Goal: Information Seeking & Learning: Learn about a topic

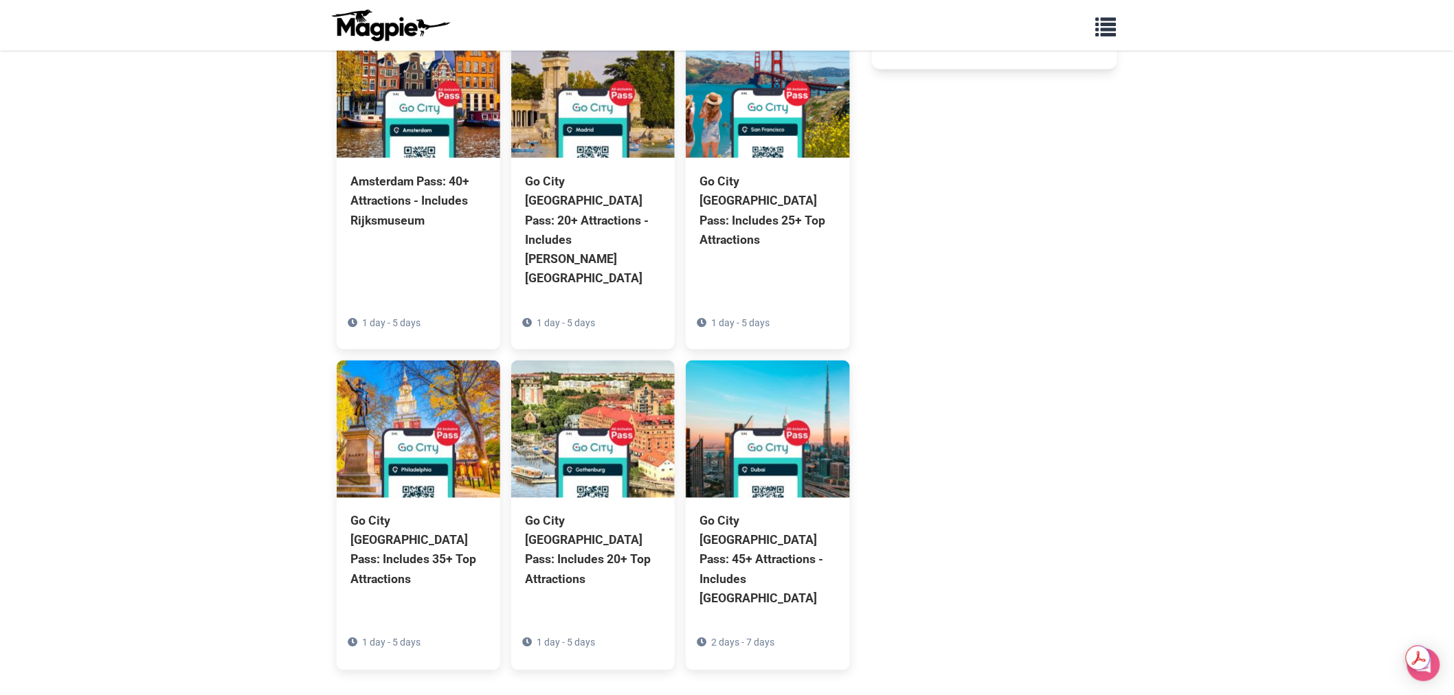
scroll to position [763, 0]
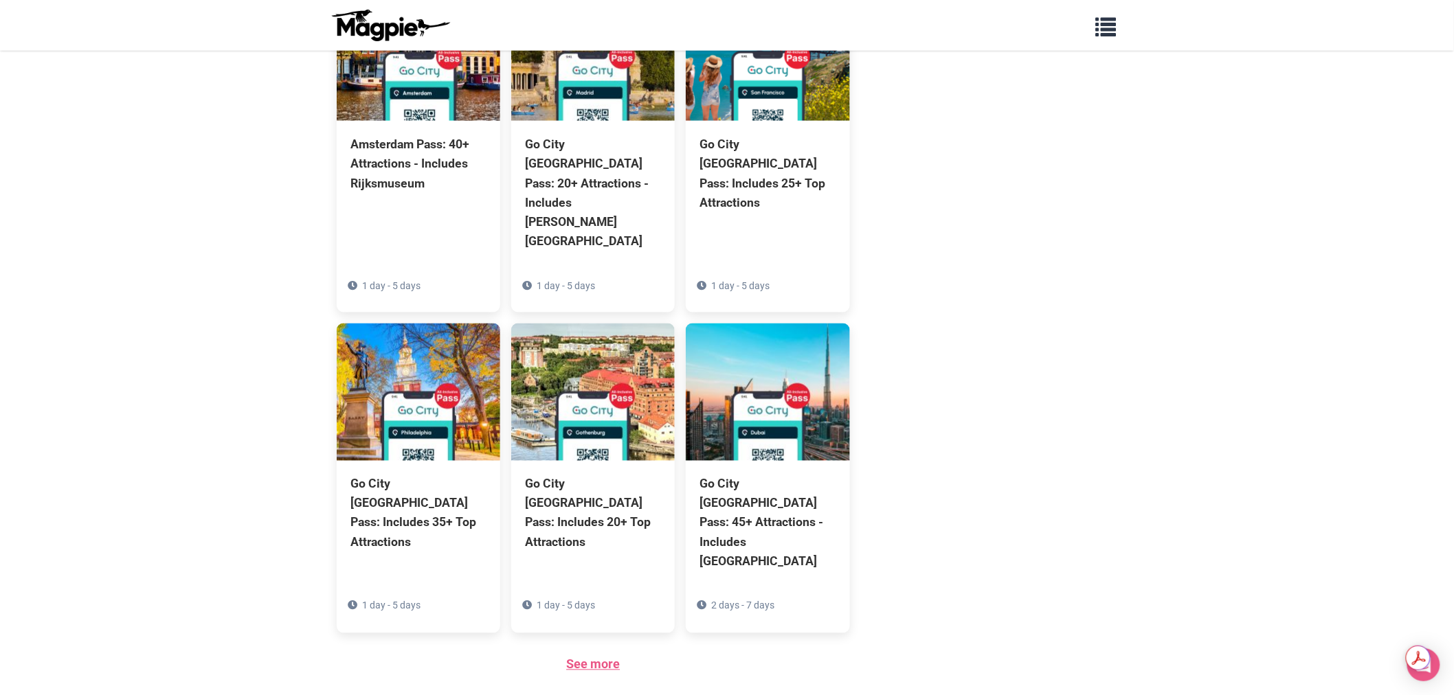
click at [571, 658] on link "See more" at bounding box center [593, 665] width 54 height 14
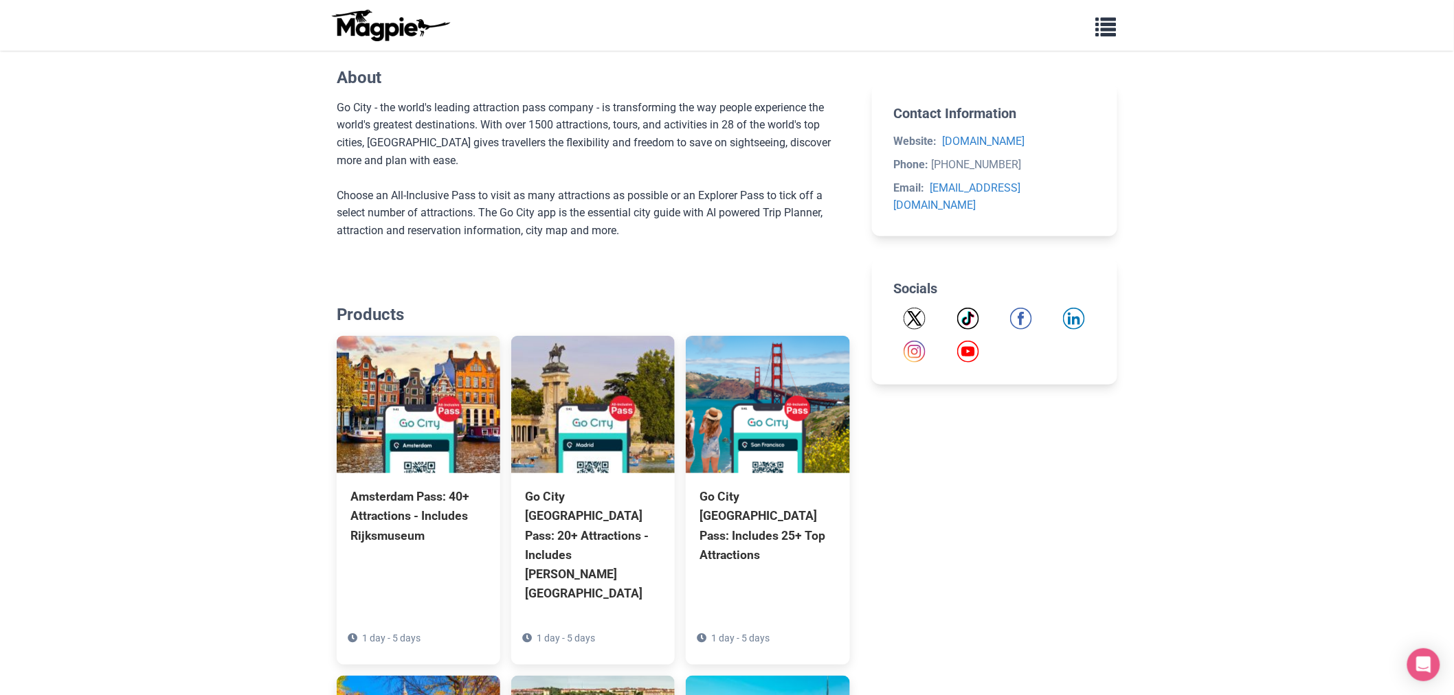
scroll to position [305, 0]
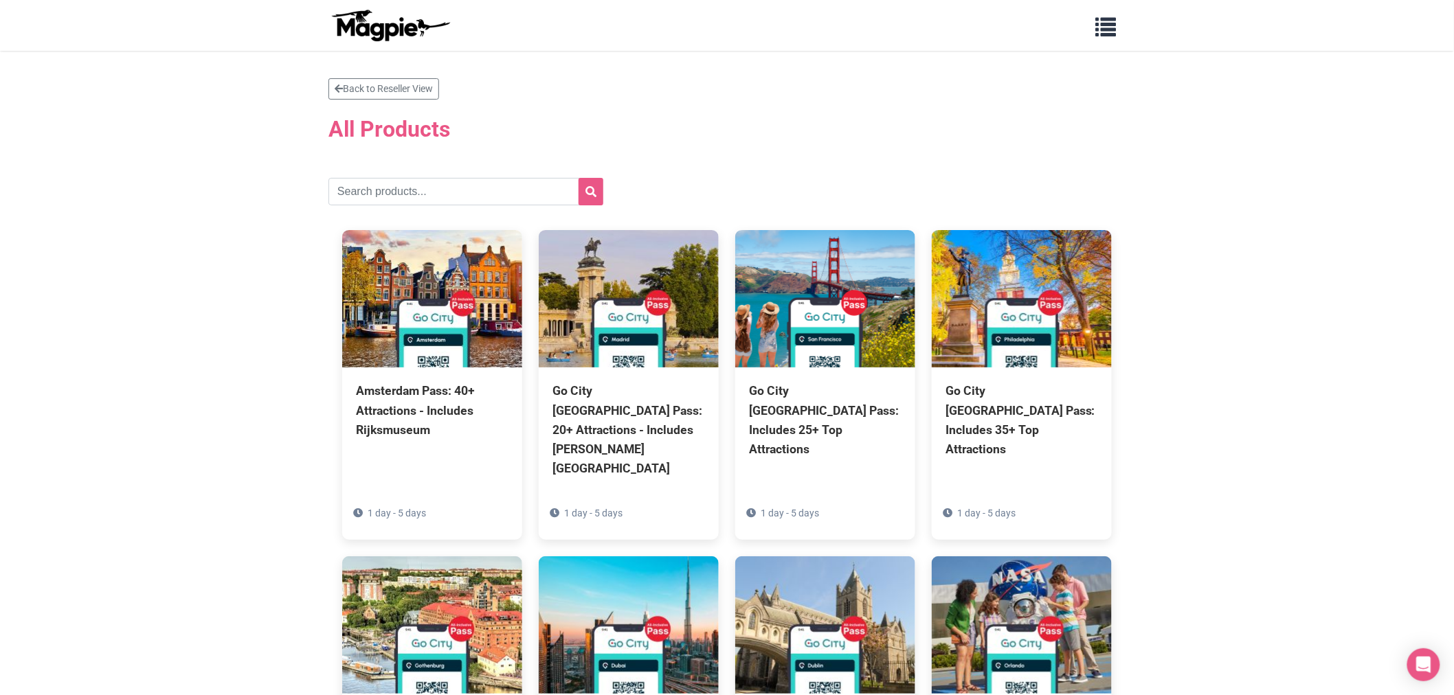
scroll to position [619, 0]
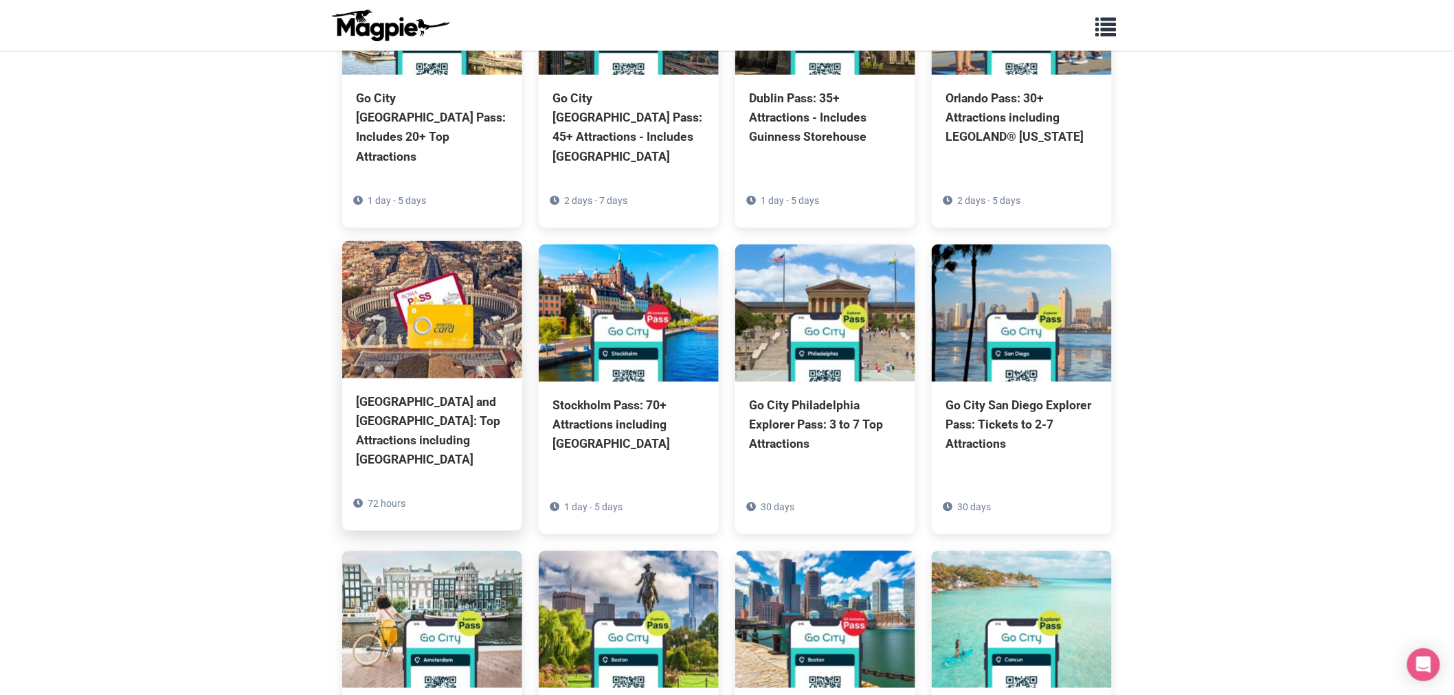
click at [345, 379] on div "[GEOGRAPHIC_DATA] and [GEOGRAPHIC_DATA]: Top Attractions including [GEOGRAPHIC_…" at bounding box center [432, 455] width 180 height 153
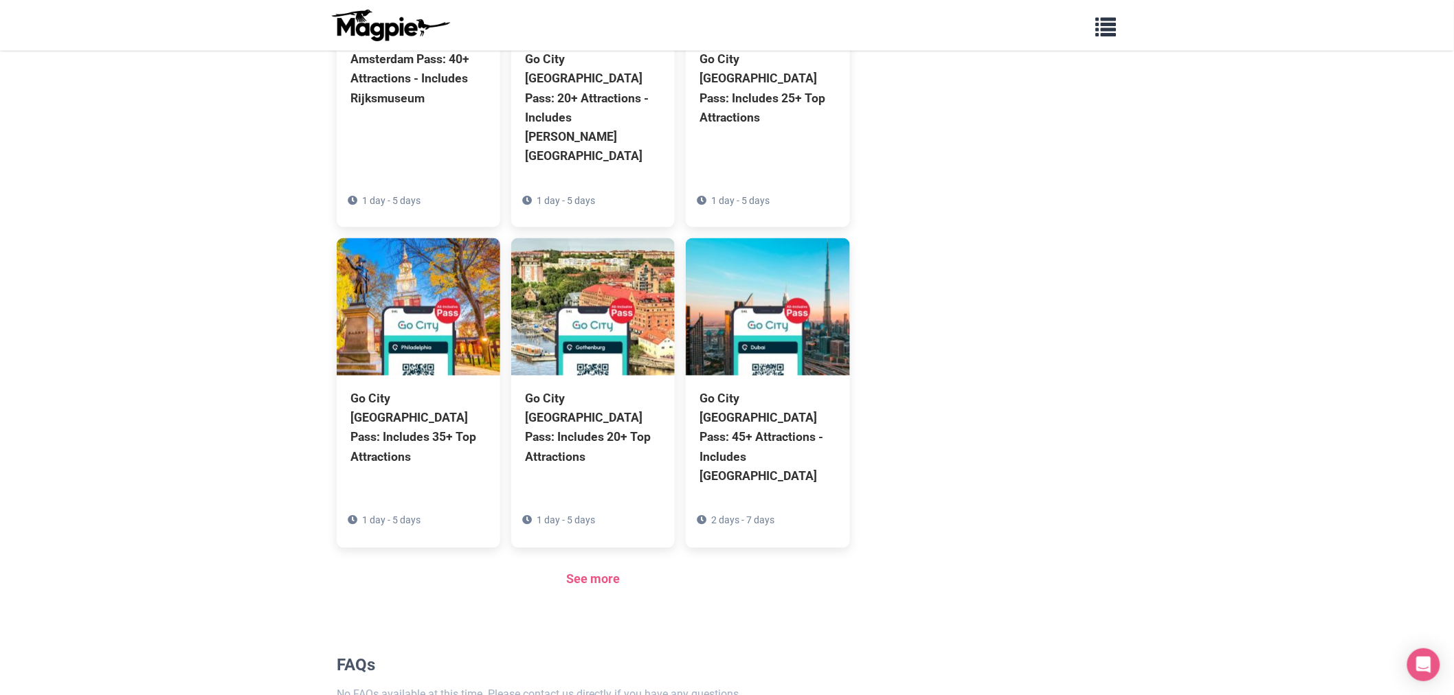
scroll to position [882, 0]
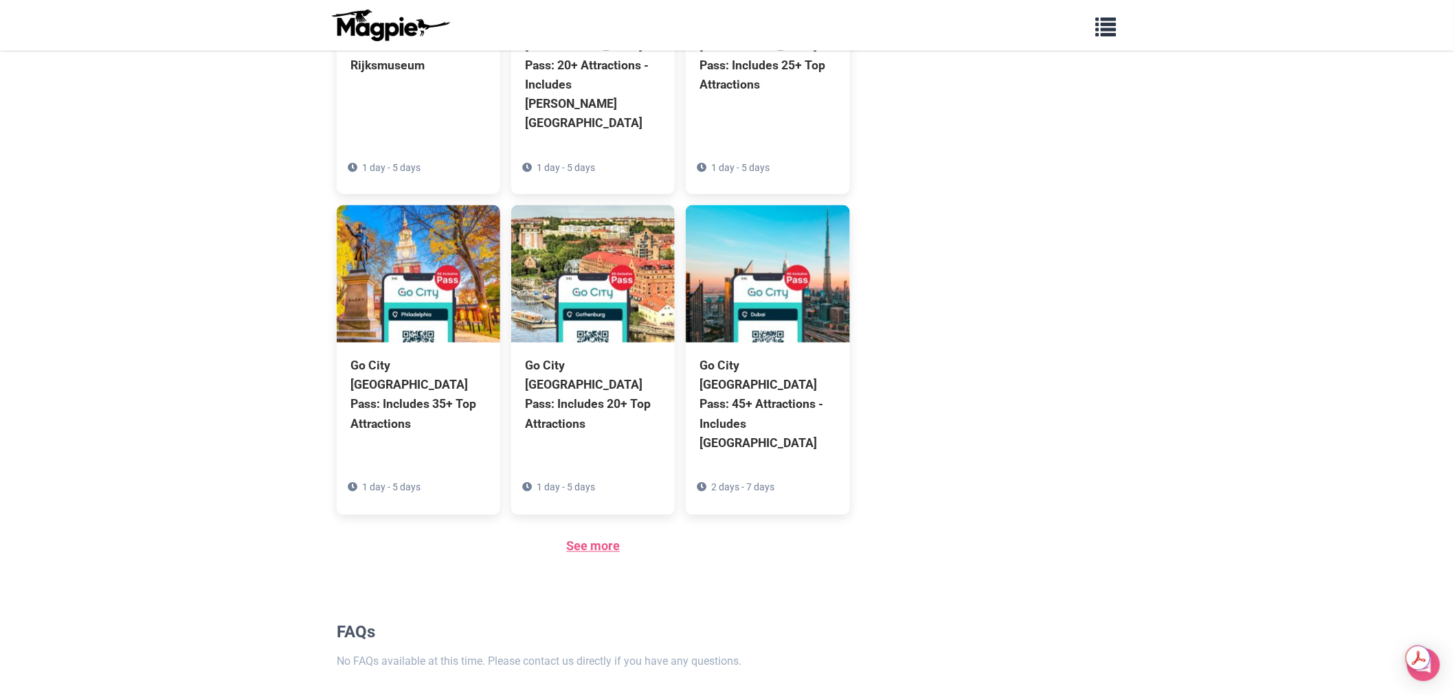
click at [596, 539] on link "See more" at bounding box center [593, 546] width 54 height 14
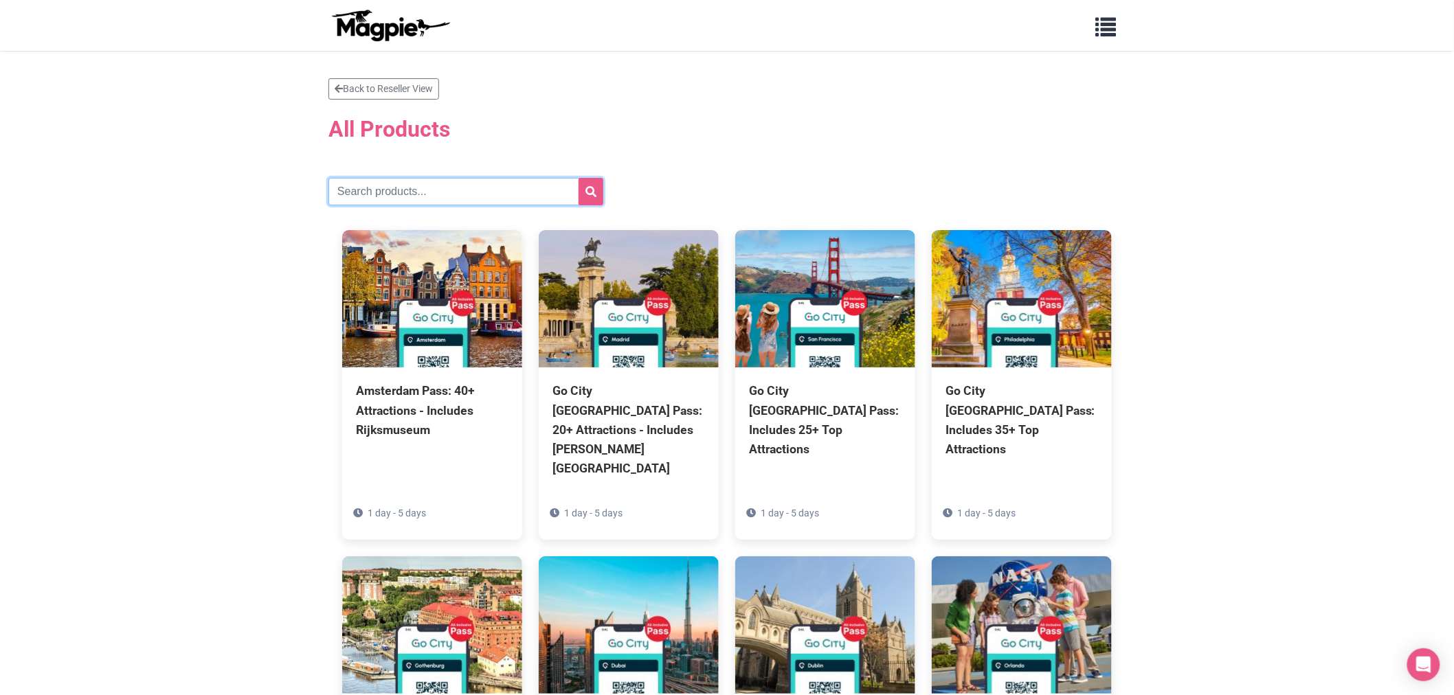
click at [410, 182] on input "text" at bounding box center [465, 191] width 275 height 27
type input "[GEOGRAPHIC_DATA]"
click at [579, 178] on button "submit" at bounding box center [591, 191] width 25 height 27
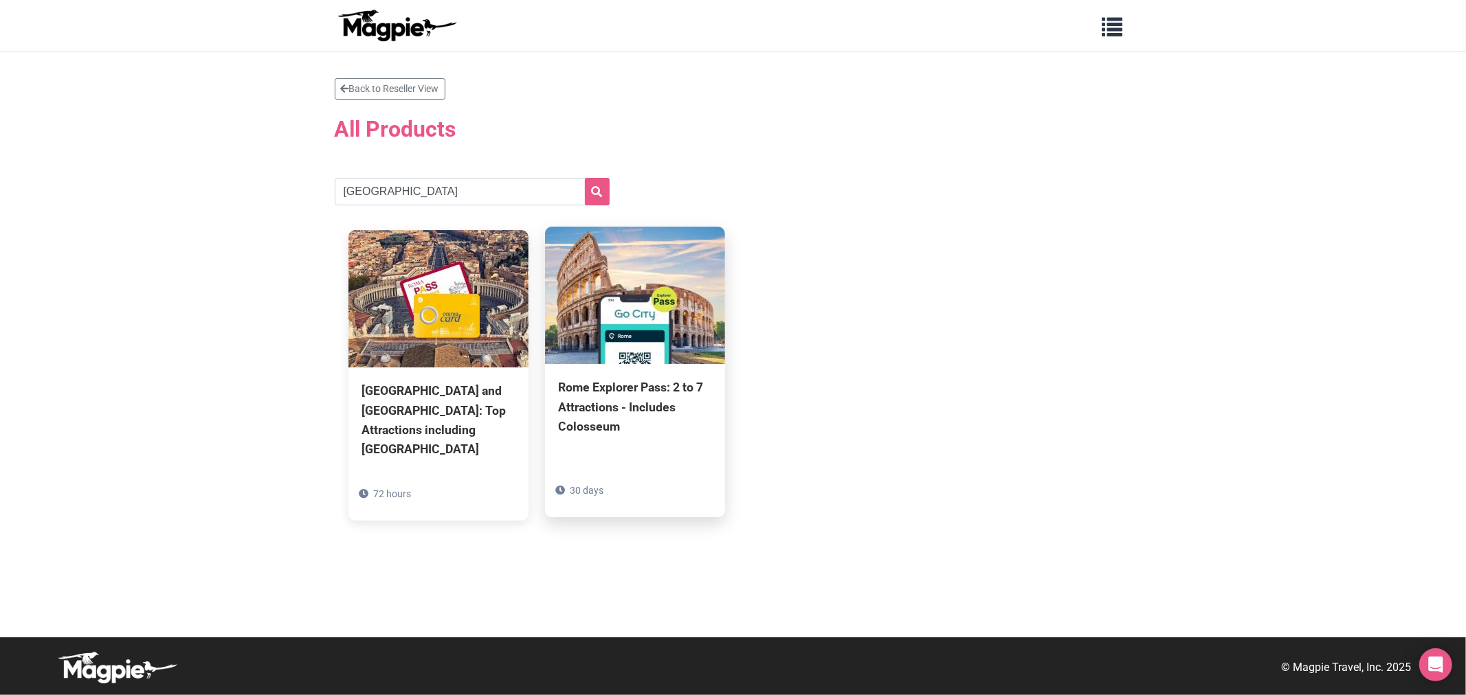
click at [678, 314] on img at bounding box center [635, 295] width 180 height 137
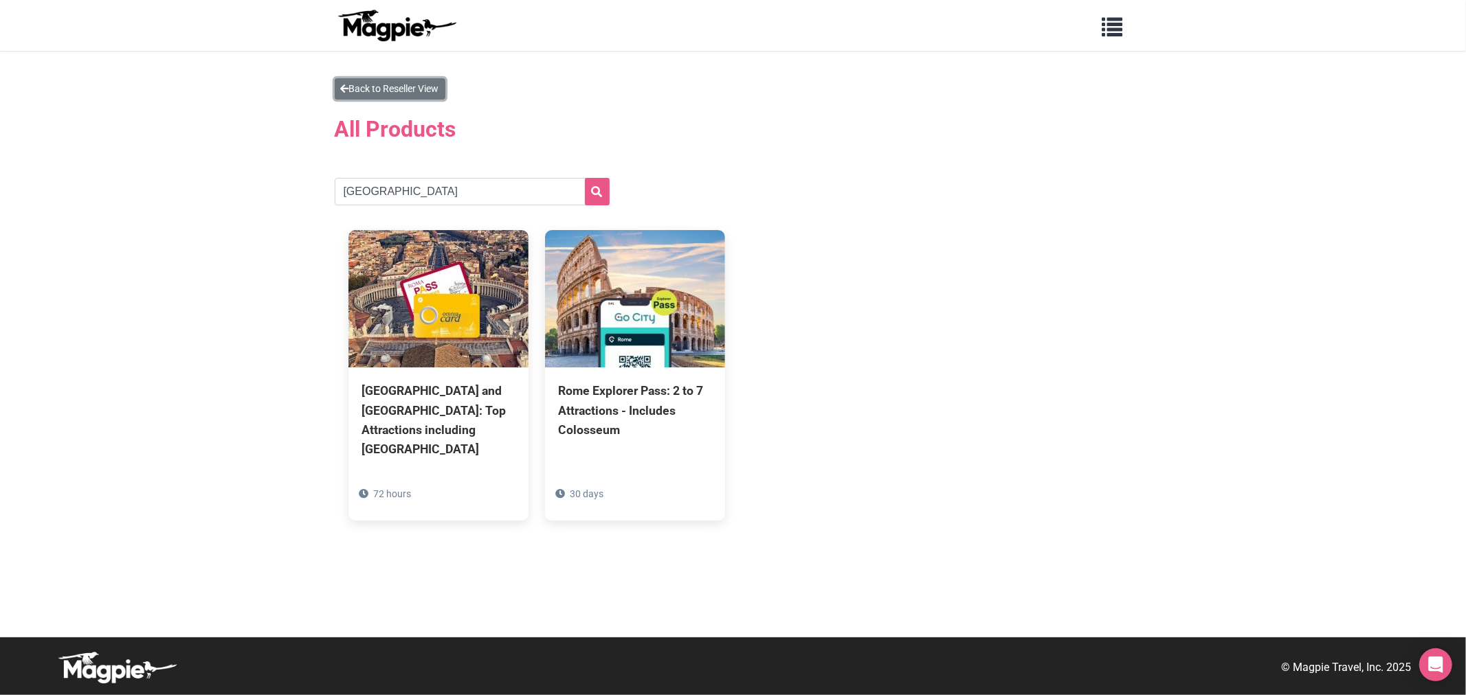
click at [381, 87] on link "Back to Reseller View" at bounding box center [390, 88] width 111 height 21
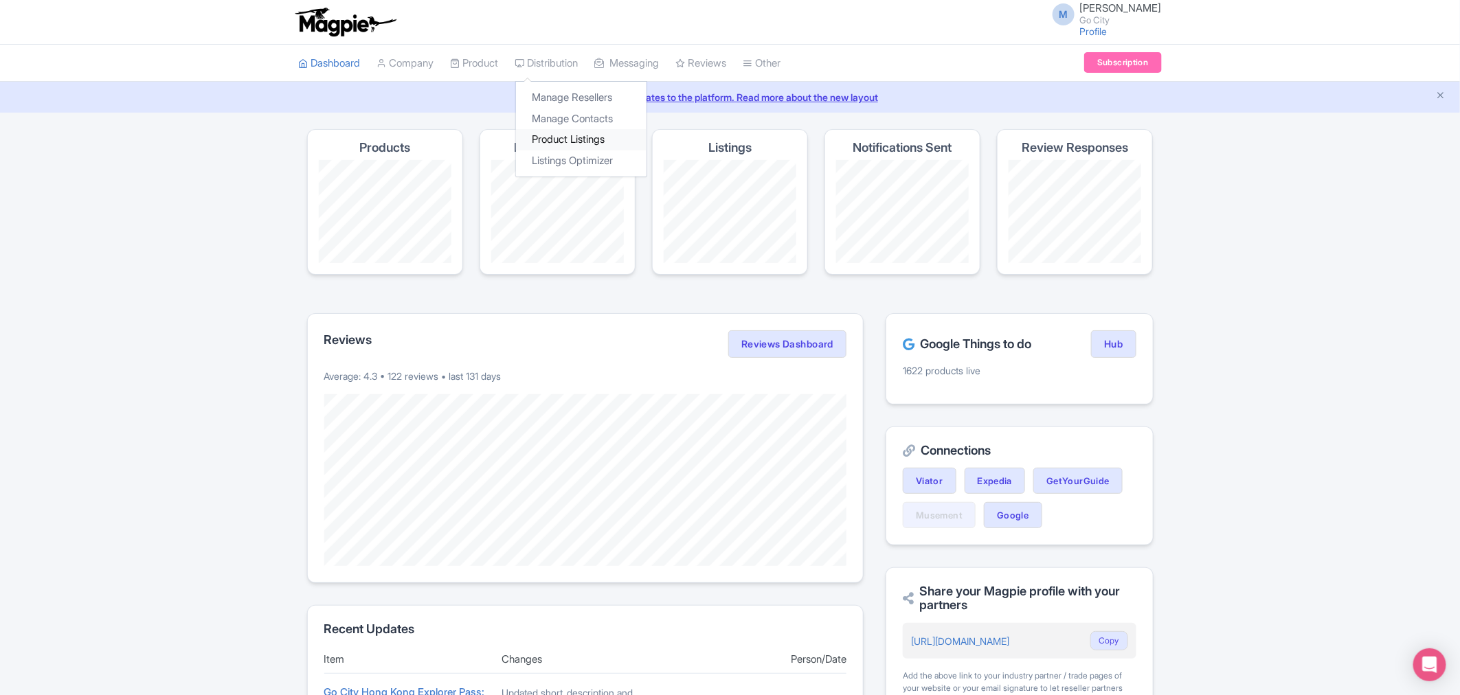
click at [579, 144] on link "Product Listings" at bounding box center [581, 139] width 131 height 21
click at [499, 104] on link "My Products" at bounding box center [516, 97] width 131 height 21
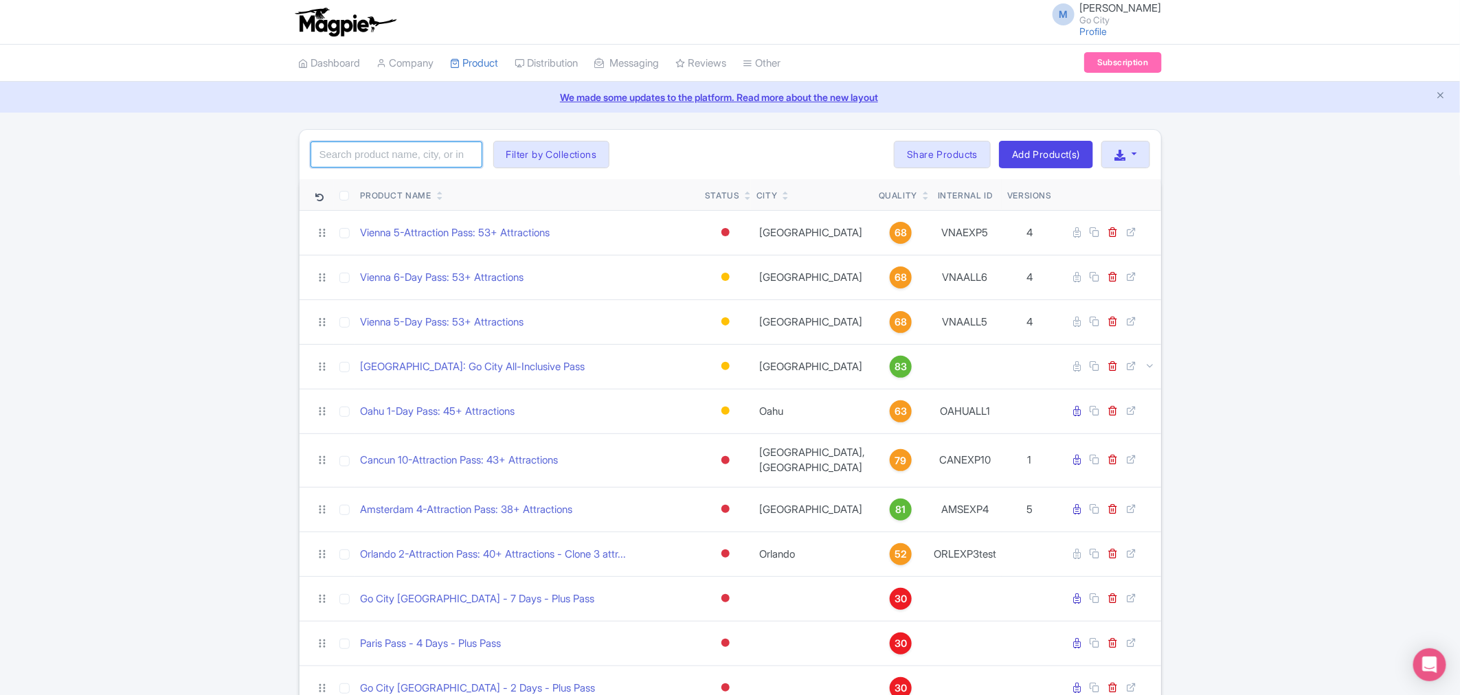
click at [414, 153] on input "search" at bounding box center [397, 155] width 172 height 26
type input "rome"
click button "Search" at bounding box center [0, 0] width 0 height 0
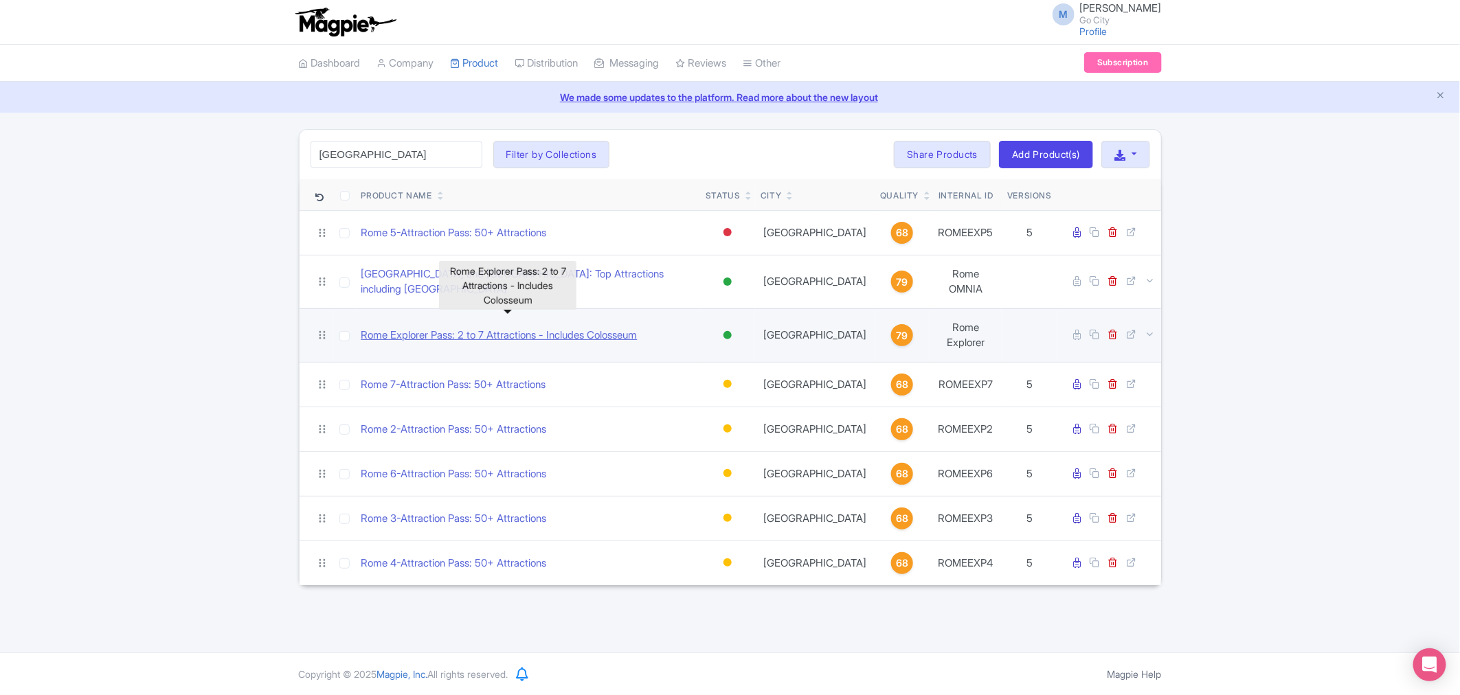
click at [480, 328] on link "Rome Explorer Pass: 2 to 7 Attractions - Includes Colosseum" at bounding box center [499, 336] width 276 height 16
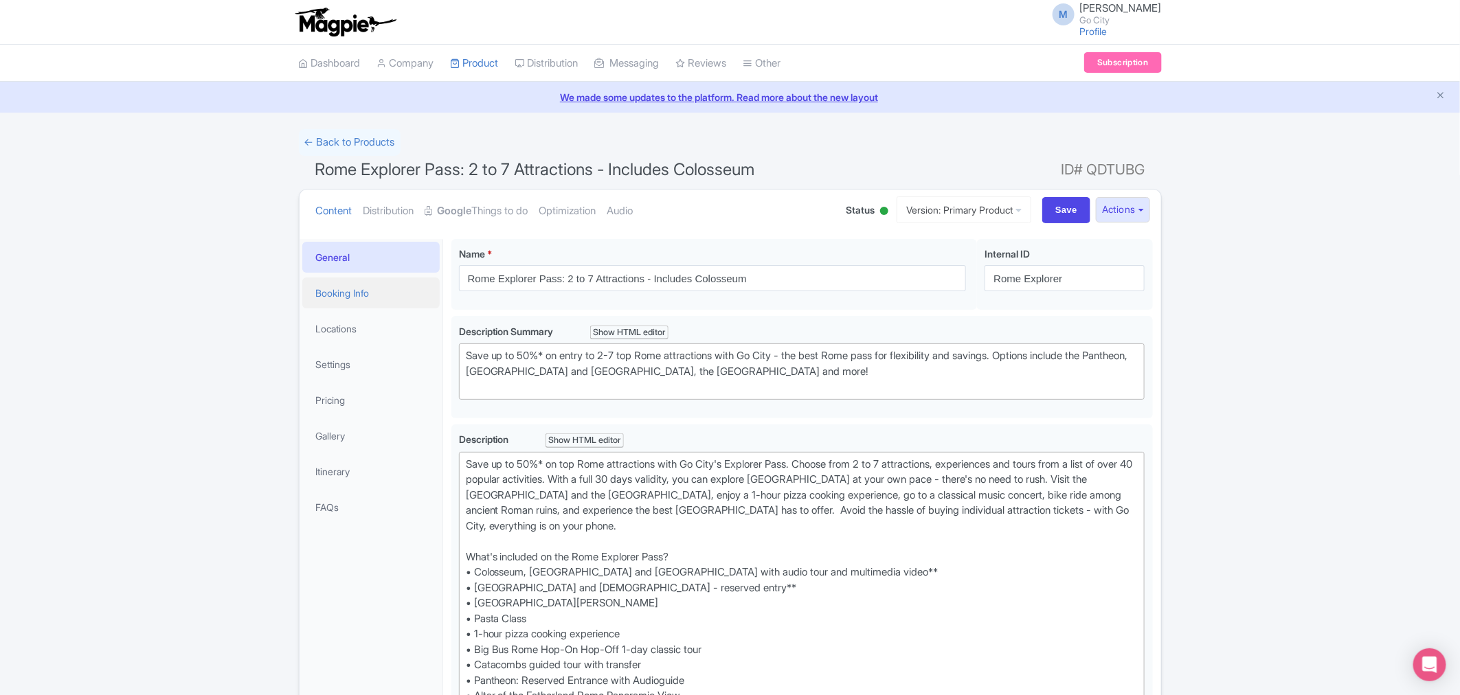
click at [351, 300] on link "Booking Info" at bounding box center [370, 293] width 137 height 31
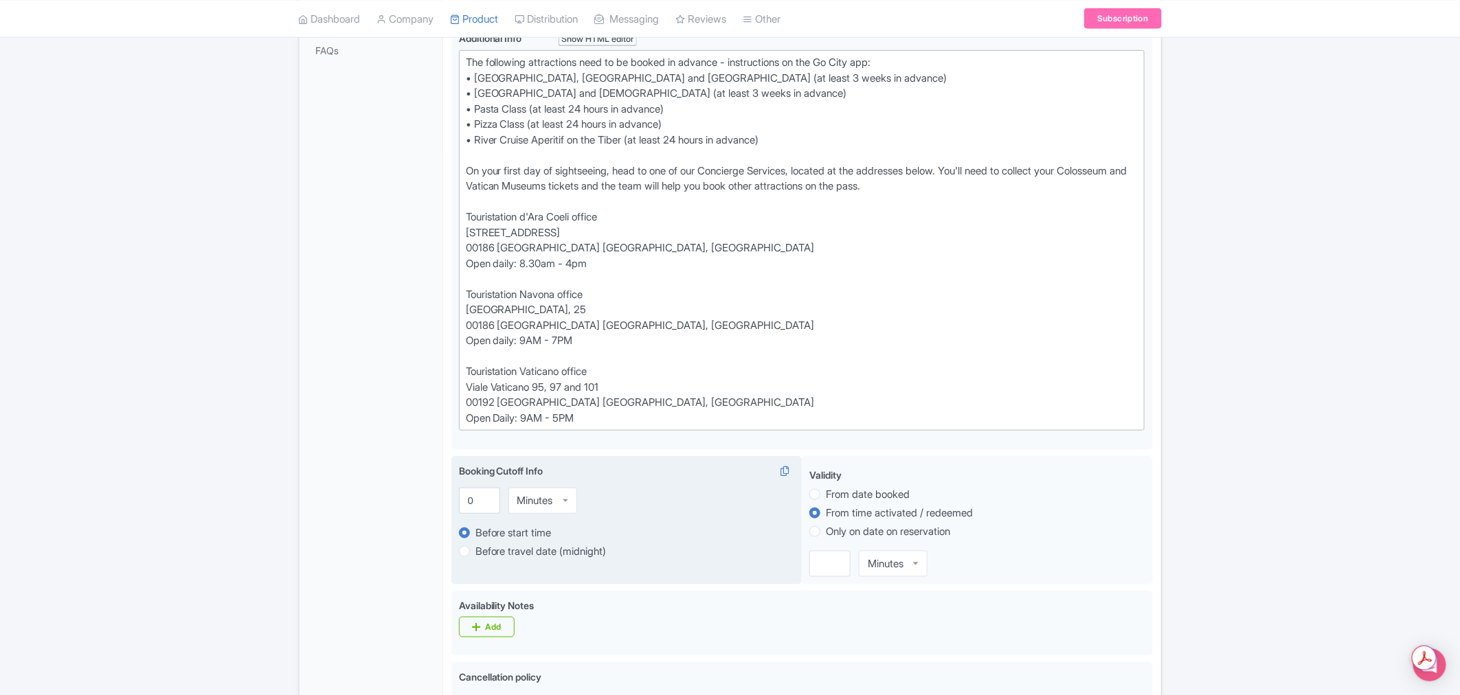
scroll to position [458, 0]
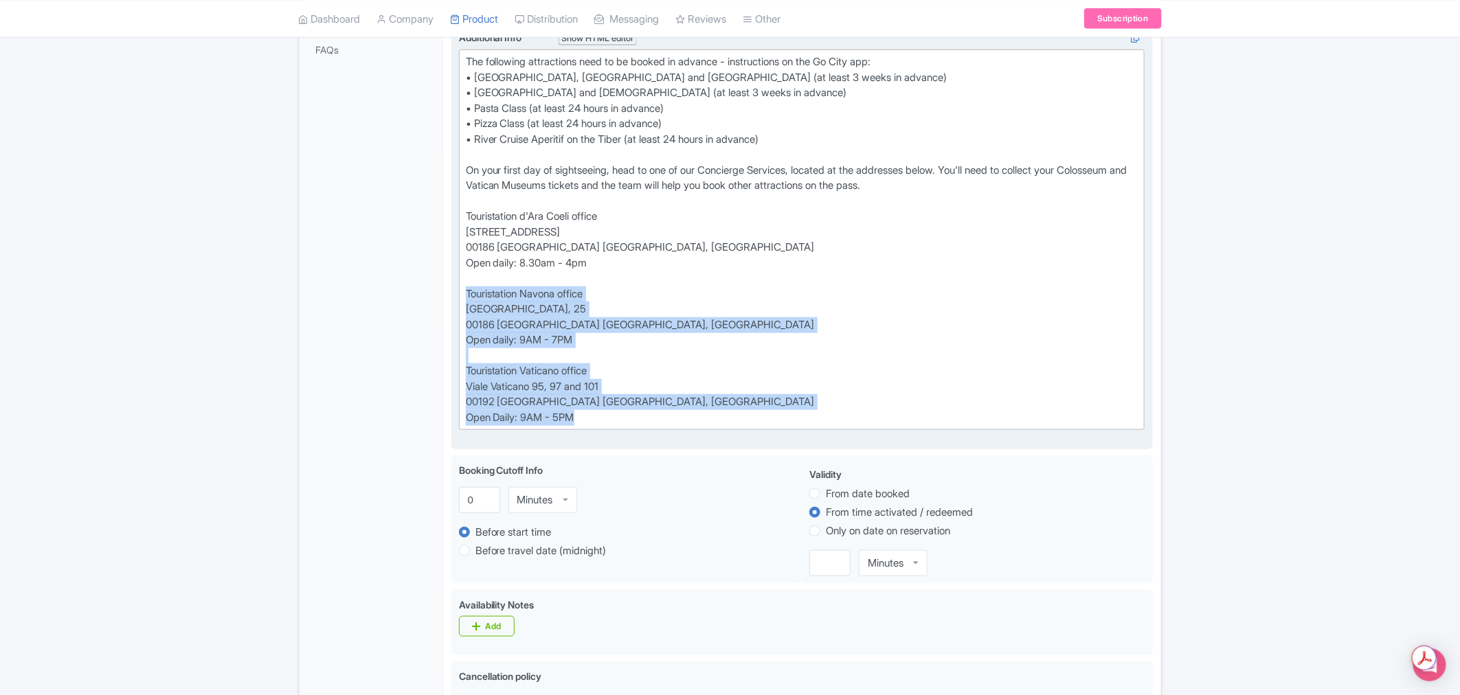
drag, startPoint x: 584, startPoint y: 419, endPoint x: 465, endPoint y: 293, distance: 173.6
click at [466, 293] on div "The following attractions need to be booked in advance - instructions on the Go…" at bounding box center [802, 239] width 673 height 371
type trix-editor "<div>The following attractions need to be booked in advance - instructions on t…"
copy div "Touristation Navona office Piazza Navona, 25 00186 Roma RM, Italy Open daily: 9…"
click at [782, 345] on div "The following attractions need to be booked in advance - instructions on the Go…" at bounding box center [802, 239] width 673 height 371
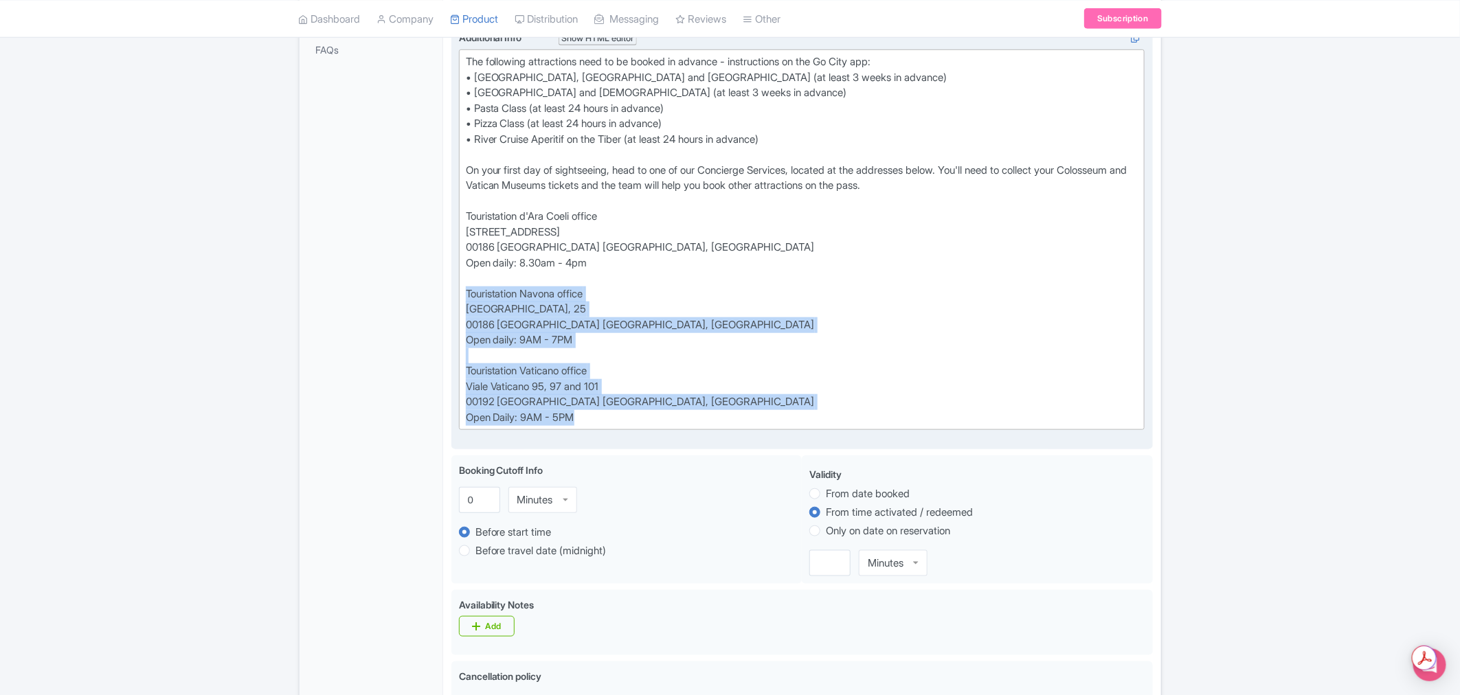
drag, startPoint x: 589, startPoint y: 413, endPoint x: 465, endPoint y: 293, distance: 172.5
click at [465, 293] on trix-editor "The following attractions need to be booked in advance - instructions on the Go…" at bounding box center [802, 239] width 686 height 381
copy div "Touristation Navona office Piazza Navona, 25 00186 Roma RM, Italy Open daily: 9…"
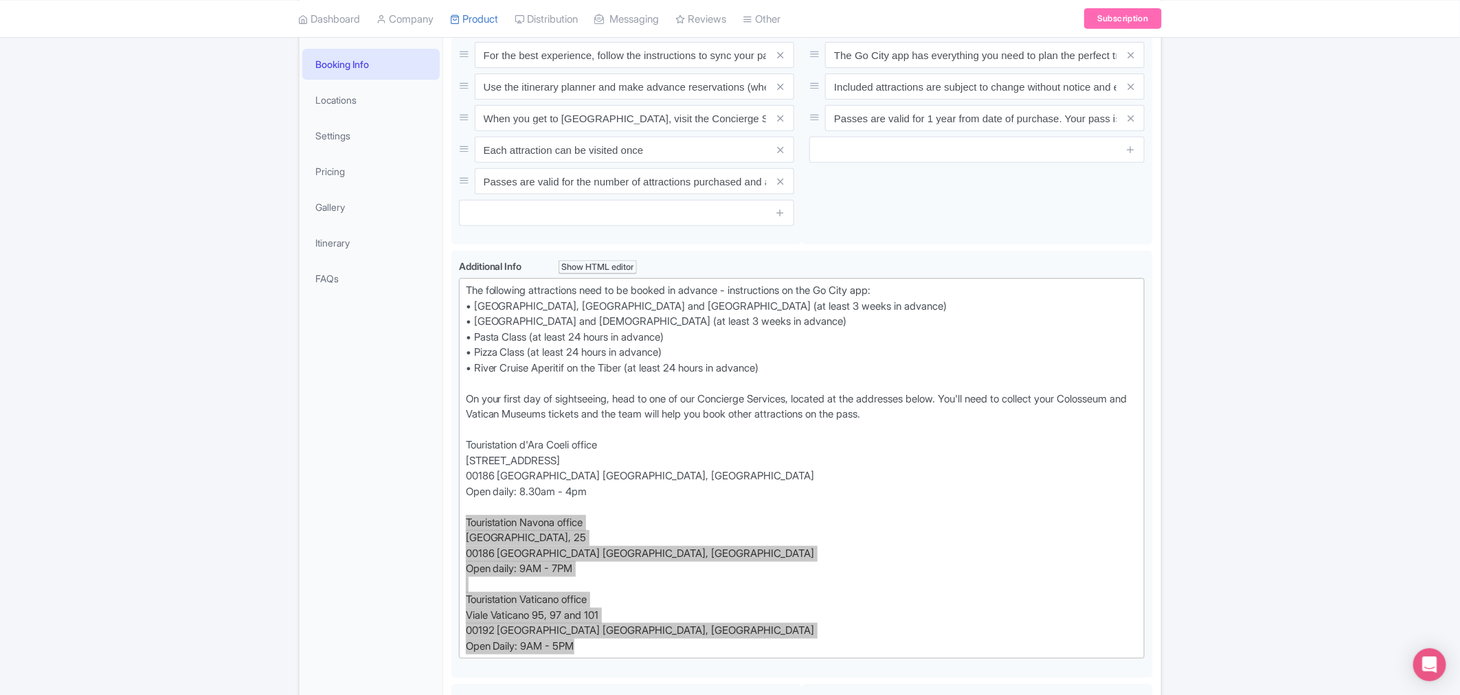
scroll to position [0, 0]
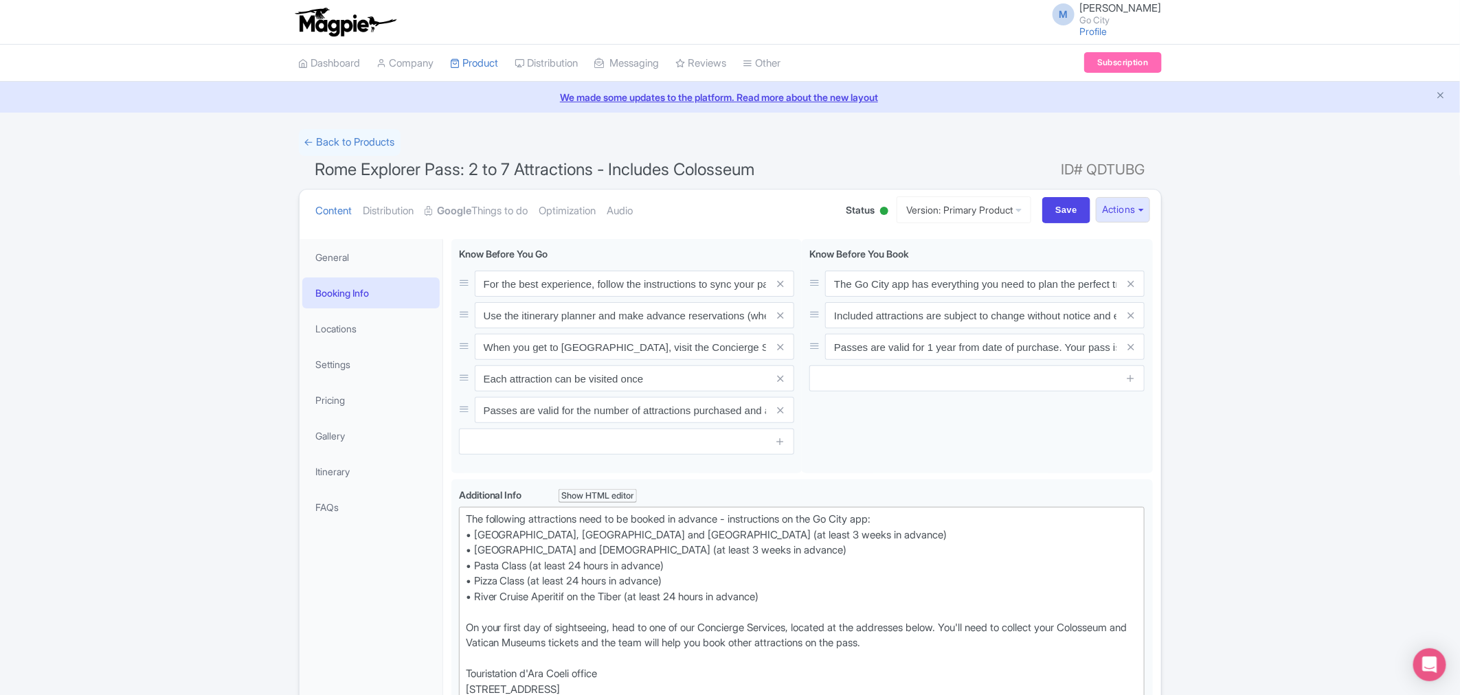
click at [355, 291] on link "Booking Info" at bounding box center [370, 293] width 137 height 31
click at [350, 333] on link "Locations" at bounding box center [370, 328] width 137 height 31
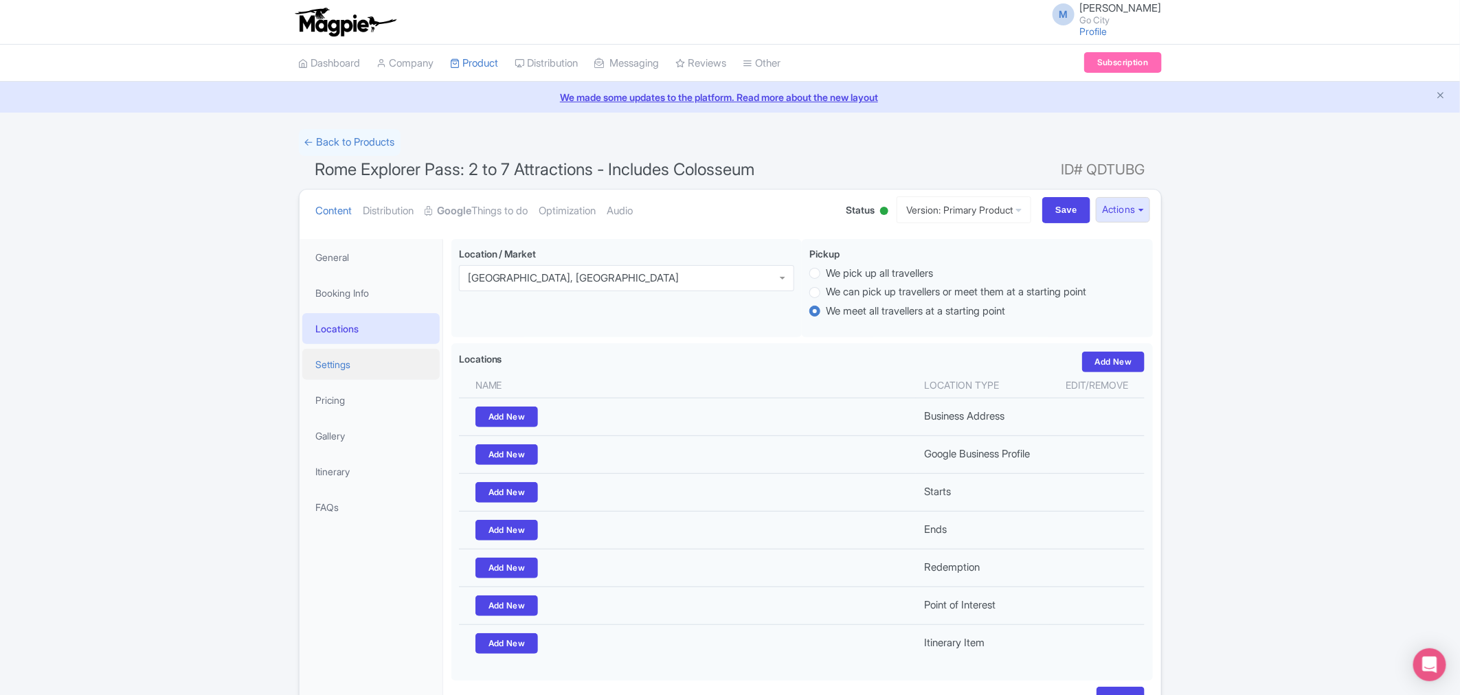
click at [346, 367] on link "Settings" at bounding box center [370, 364] width 137 height 31
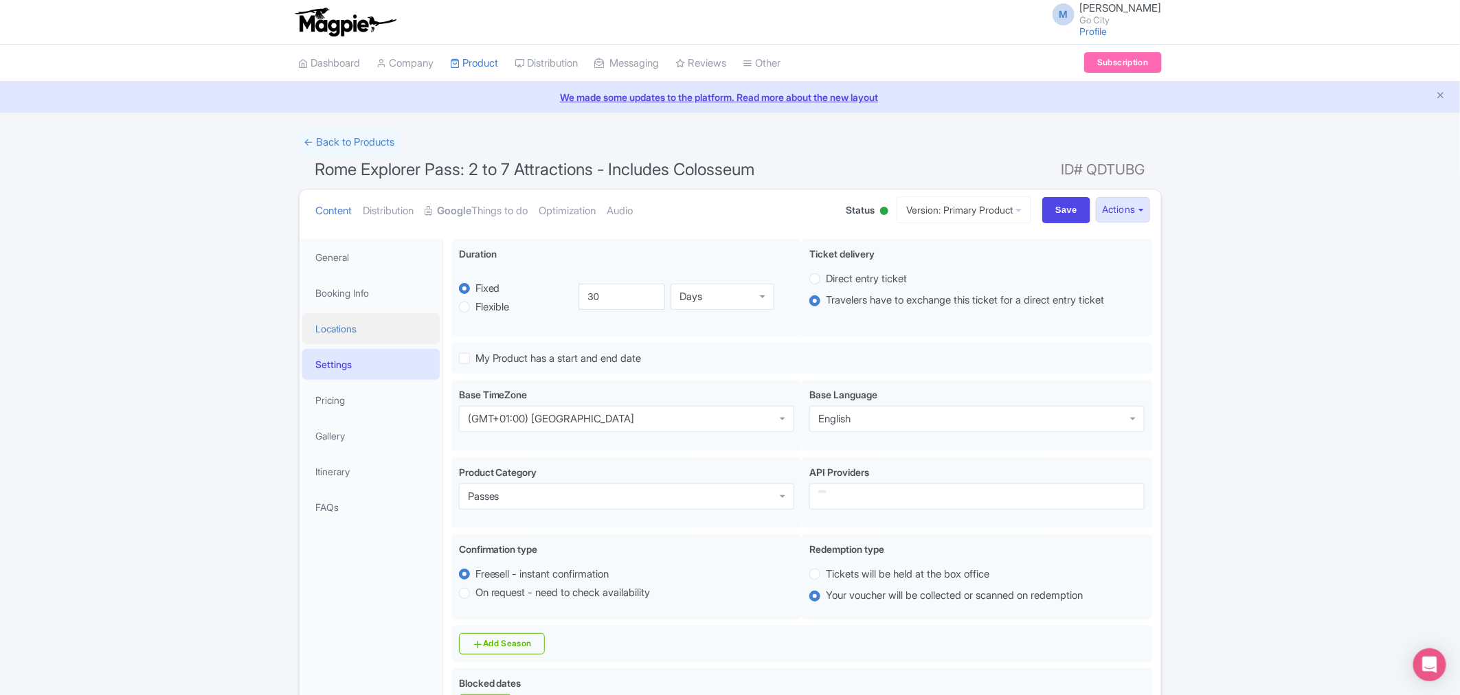
click at [350, 321] on link "Locations" at bounding box center [370, 328] width 137 height 31
click at [357, 293] on link "Booking Info" at bounding box center [370, 293] width 137 height 31
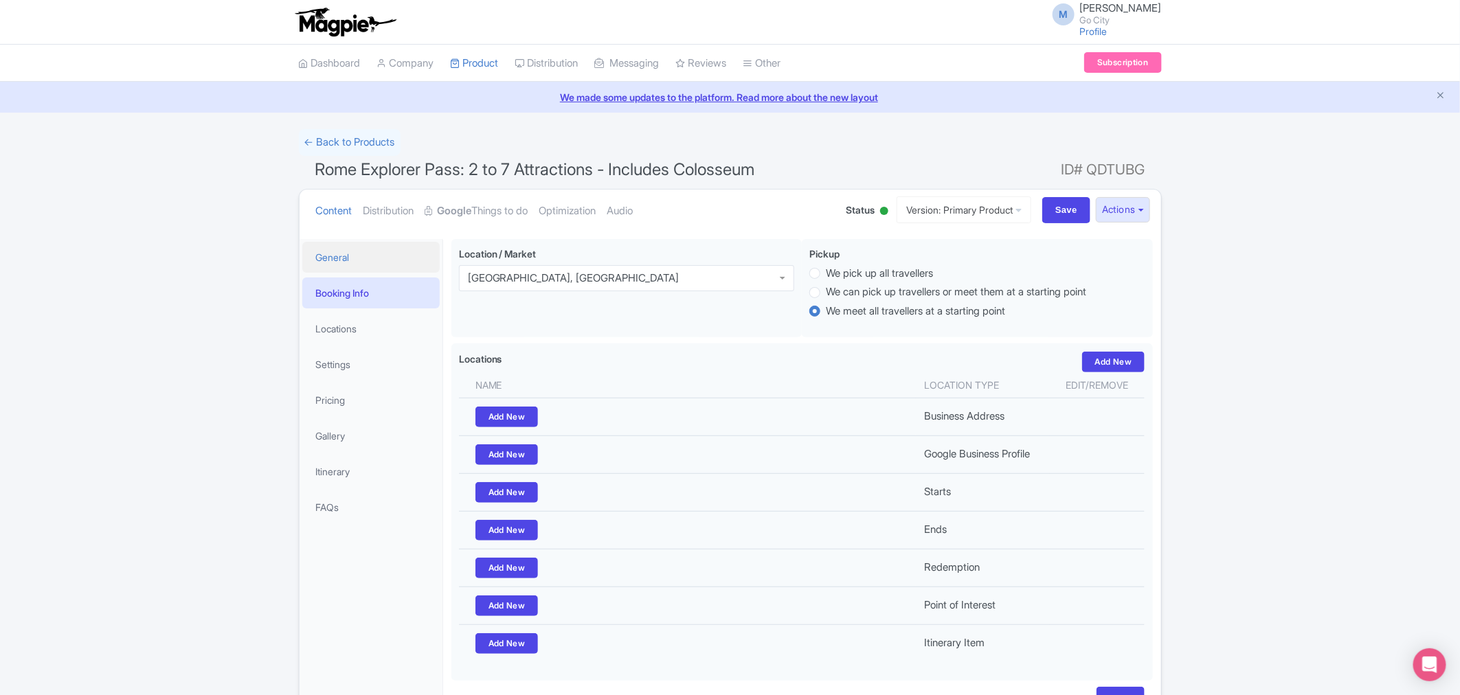
click at [338, 249] on link "General" at bounding box center [370, 257] width 137 height 31
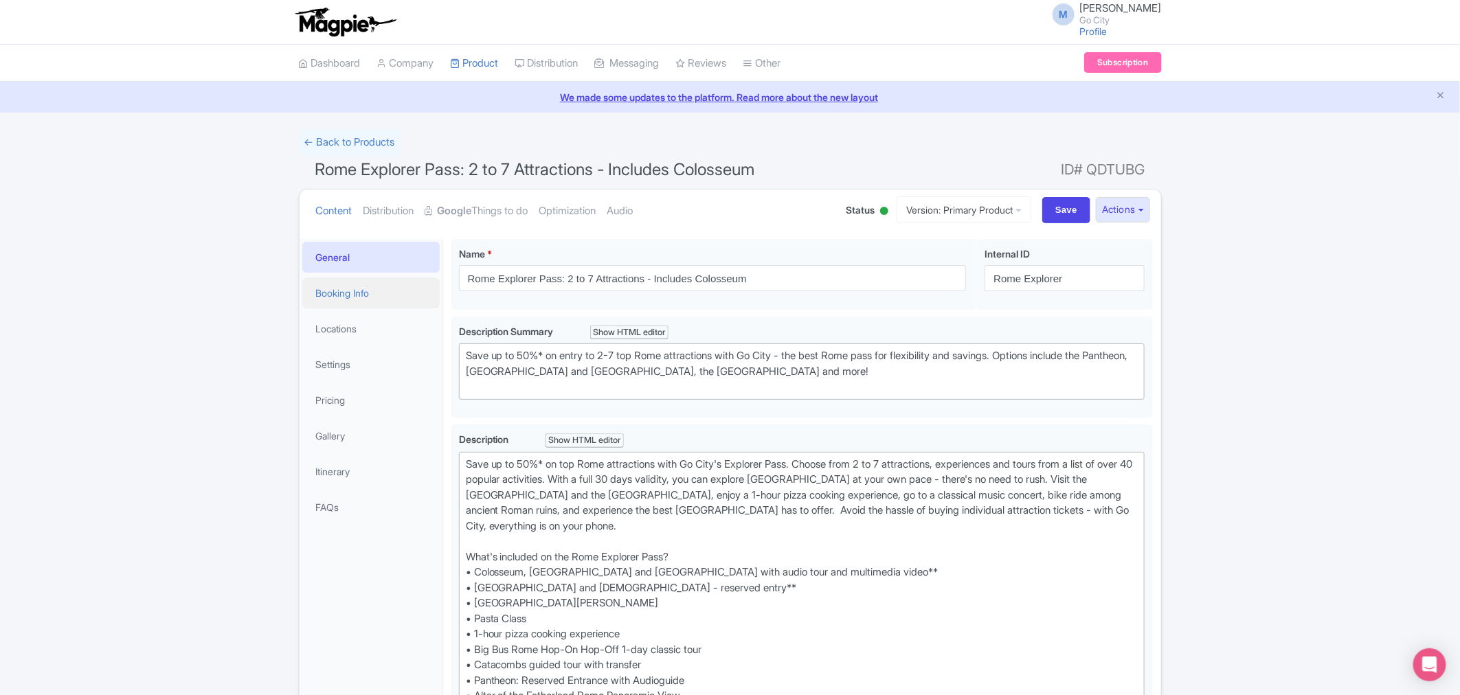
click at [363, 284] on link "Booking Info" at bounding box center [370, 293] width 137 height 31
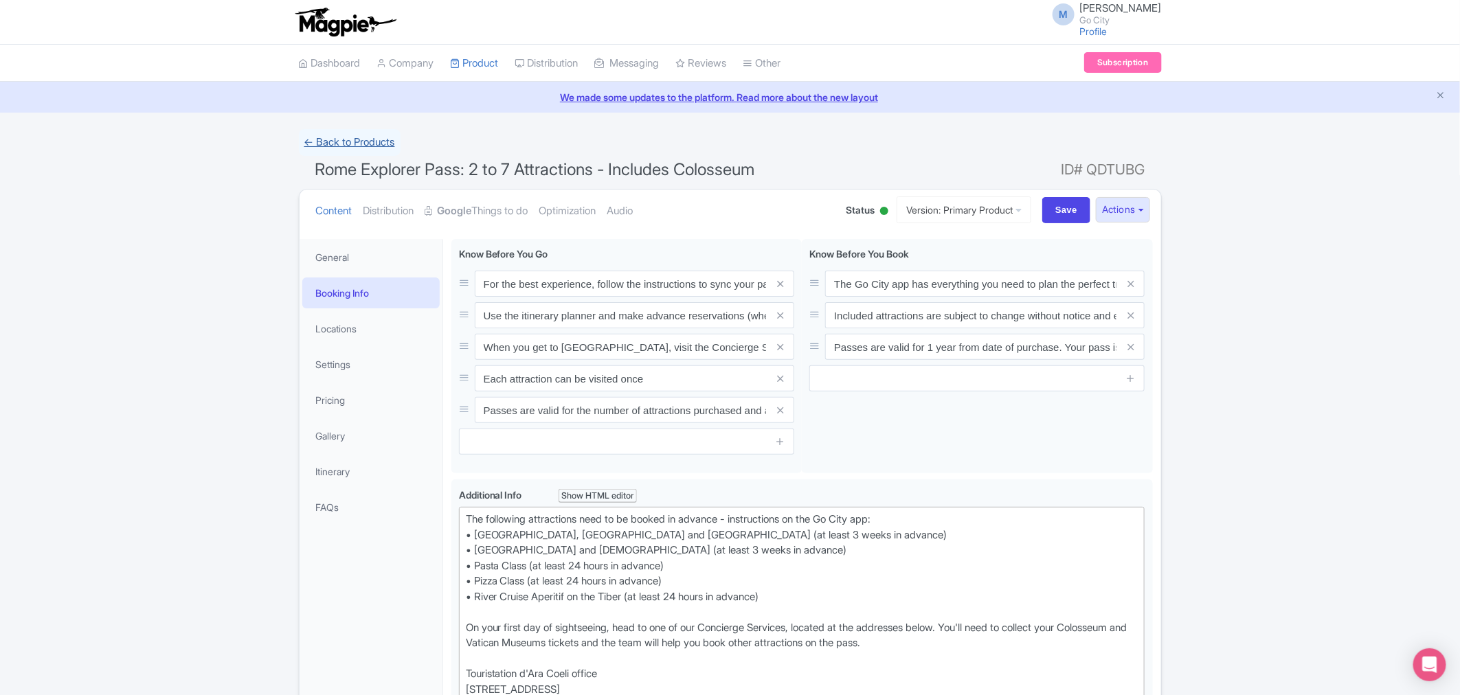
click at [324, 145] on link "← Back to Products" at bounding box center [350, 142] width 102 height 27
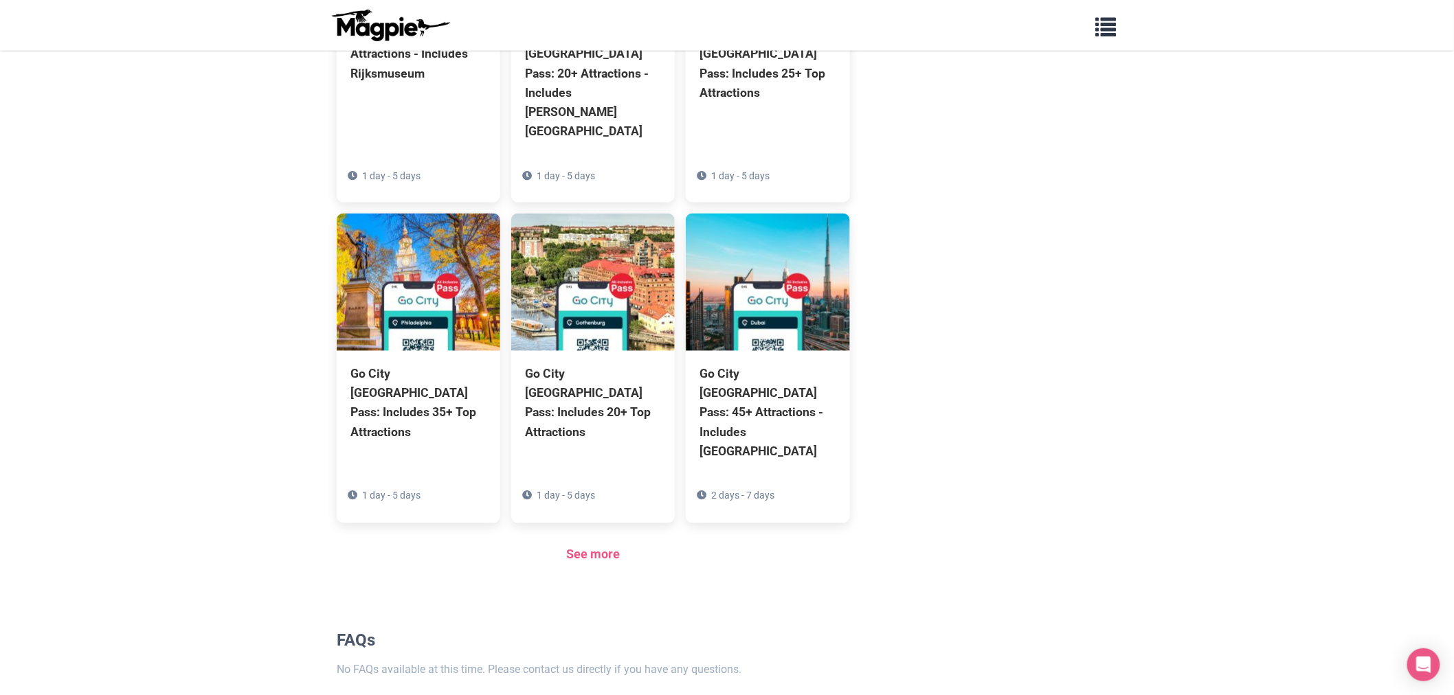
scroll to position [882, 0]
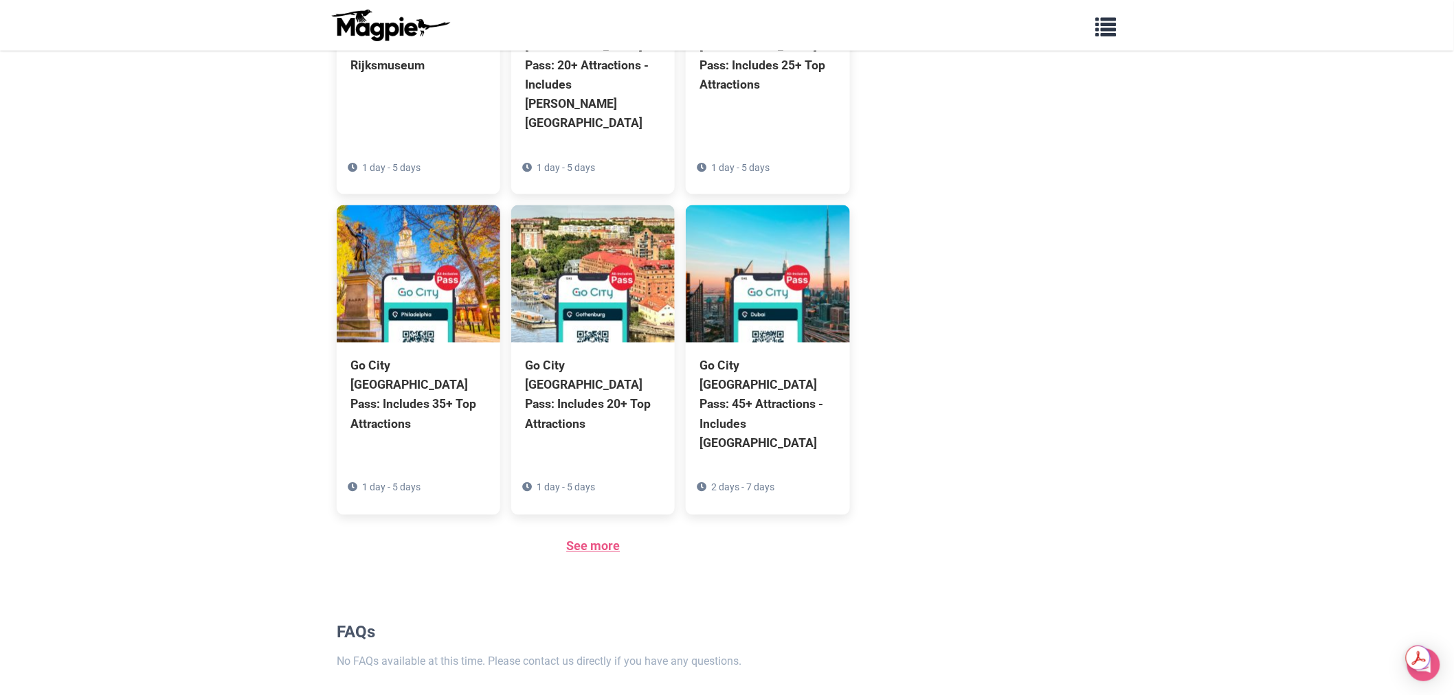
click at [593, 539] on link "See more" at bounding box center [593, 546] width 54 height 14
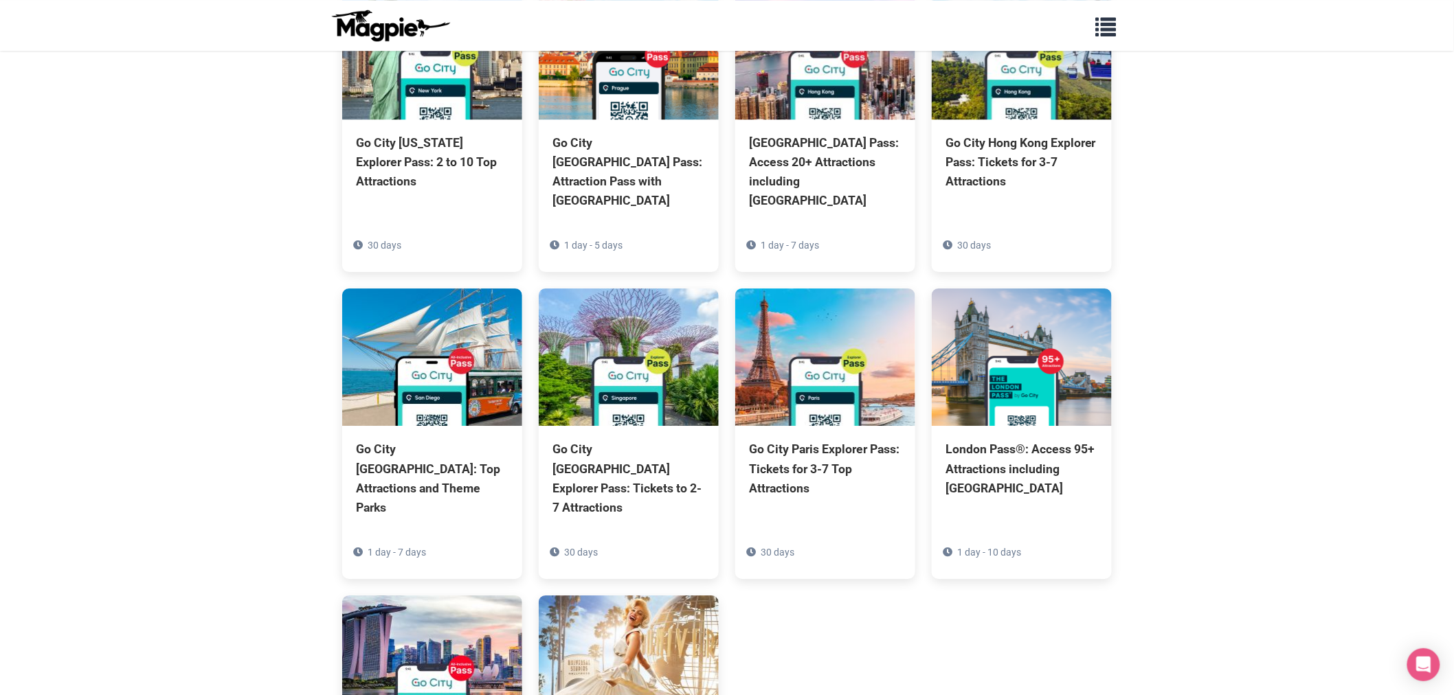
scroll to position [3931, 0]
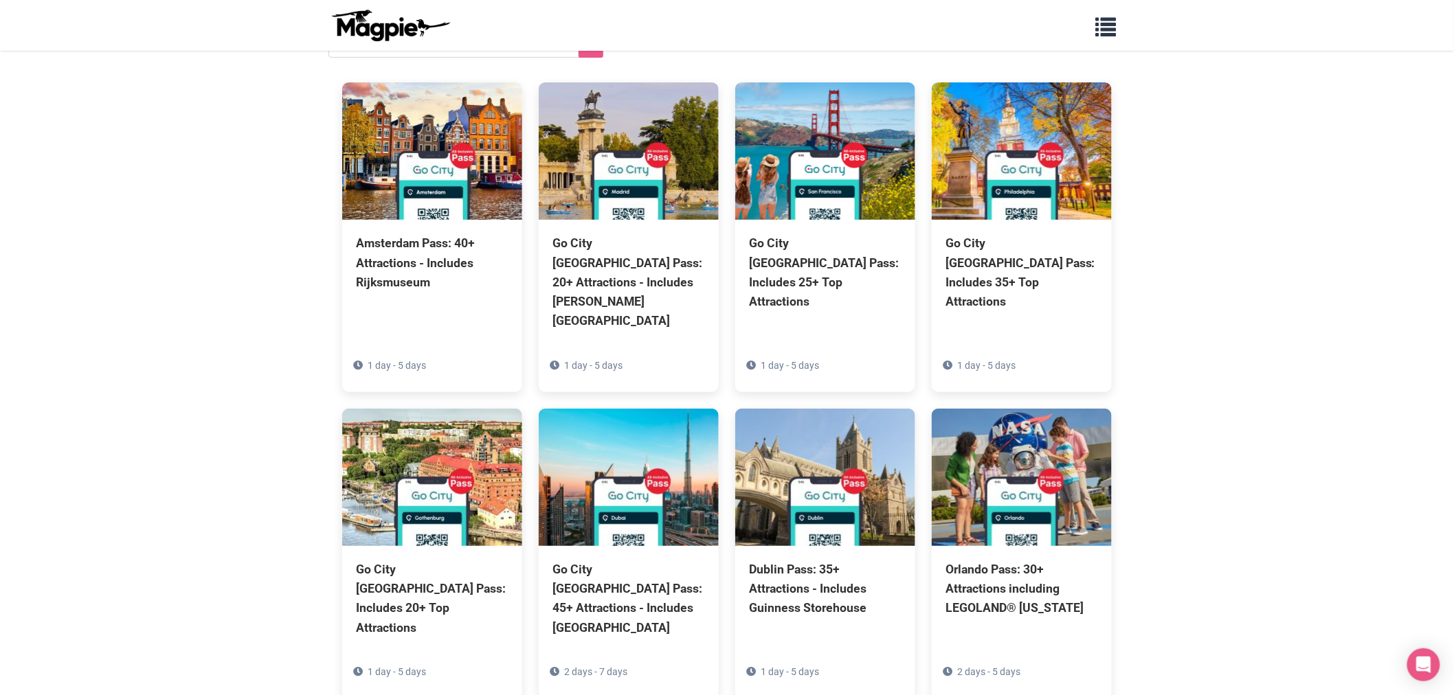
scroll to position [0, 0]
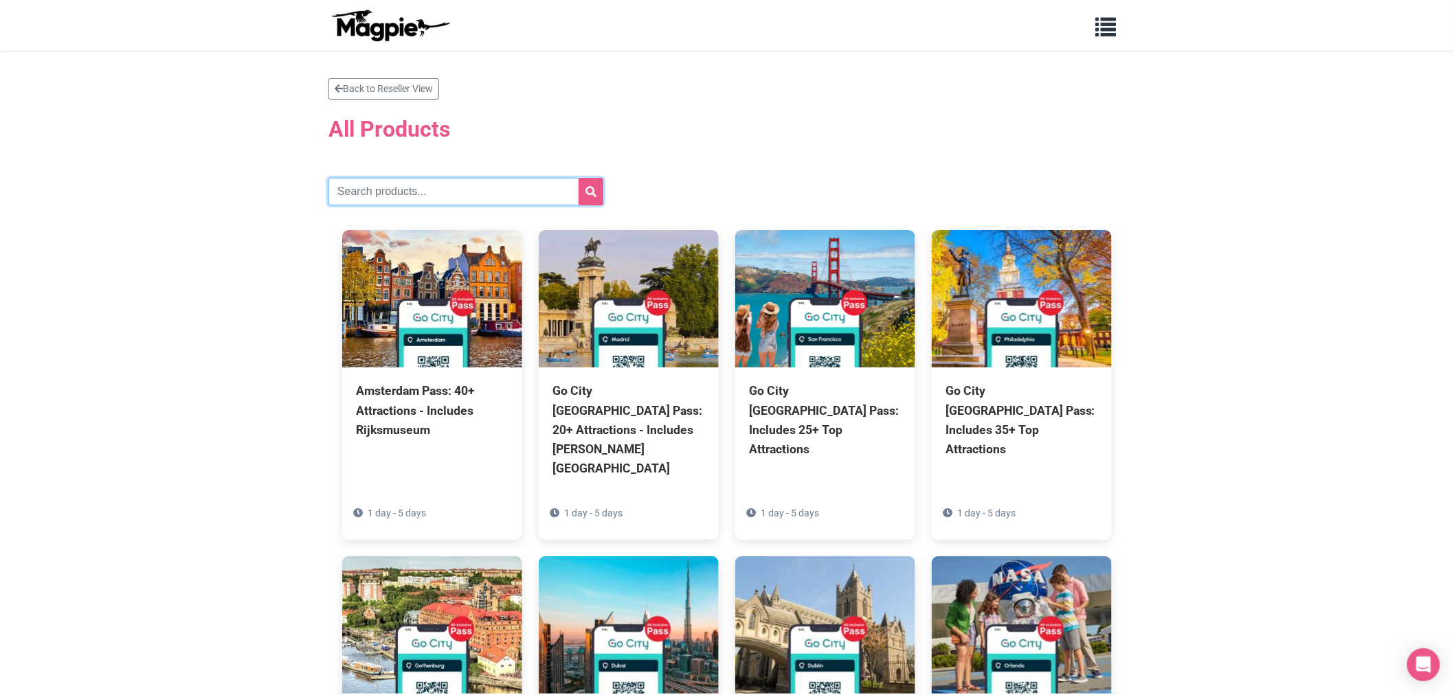
click at [417, 197] on input "text" at bounding box center [465, 191] width 275 height 27
type input "dubai"
click at [579, 178] on button "submit" at bounding box center [591, 191] width 25 height 27
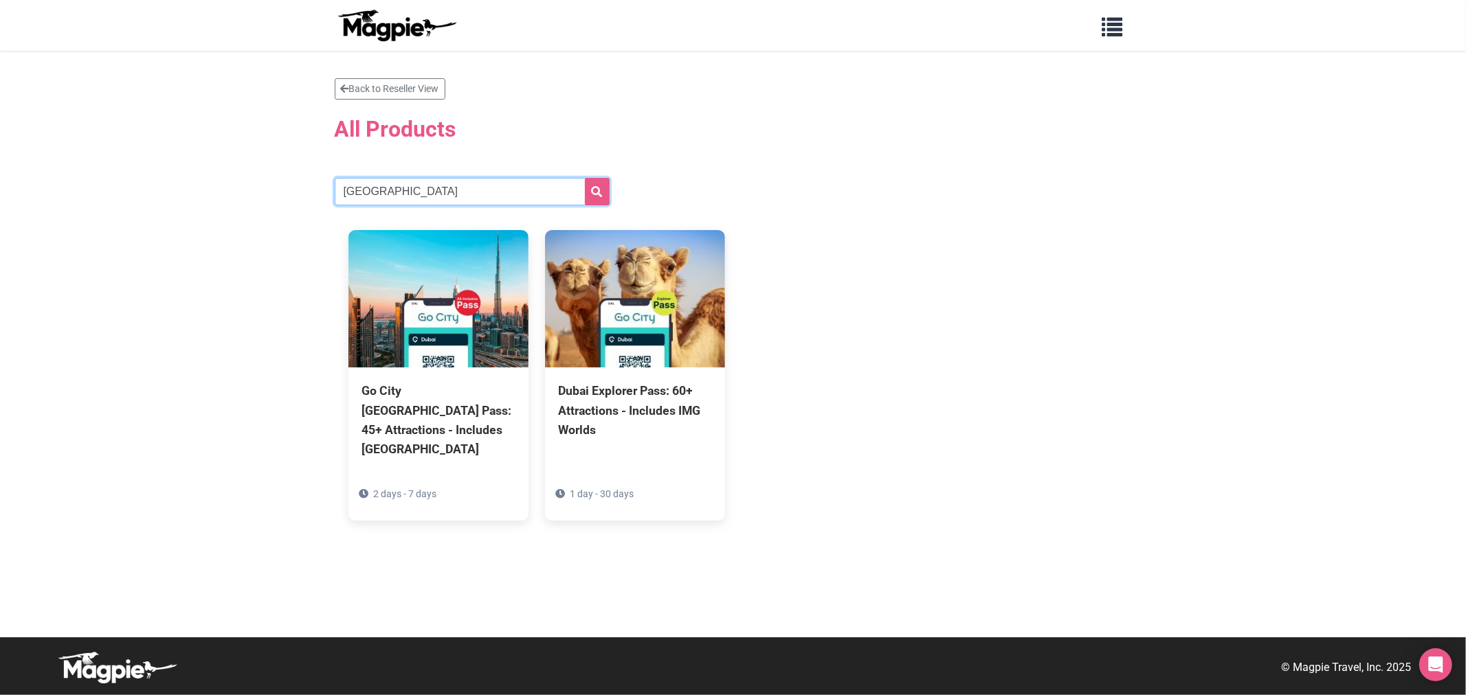
click at [427, 196] on input "dubai" at bounding box center [472, 191] width 275 height 27
type input "[GEOGRAPHIC_DATA]"
click at [585, 178] on button "submit" at bounding box center [597, 191] width 25 height 27
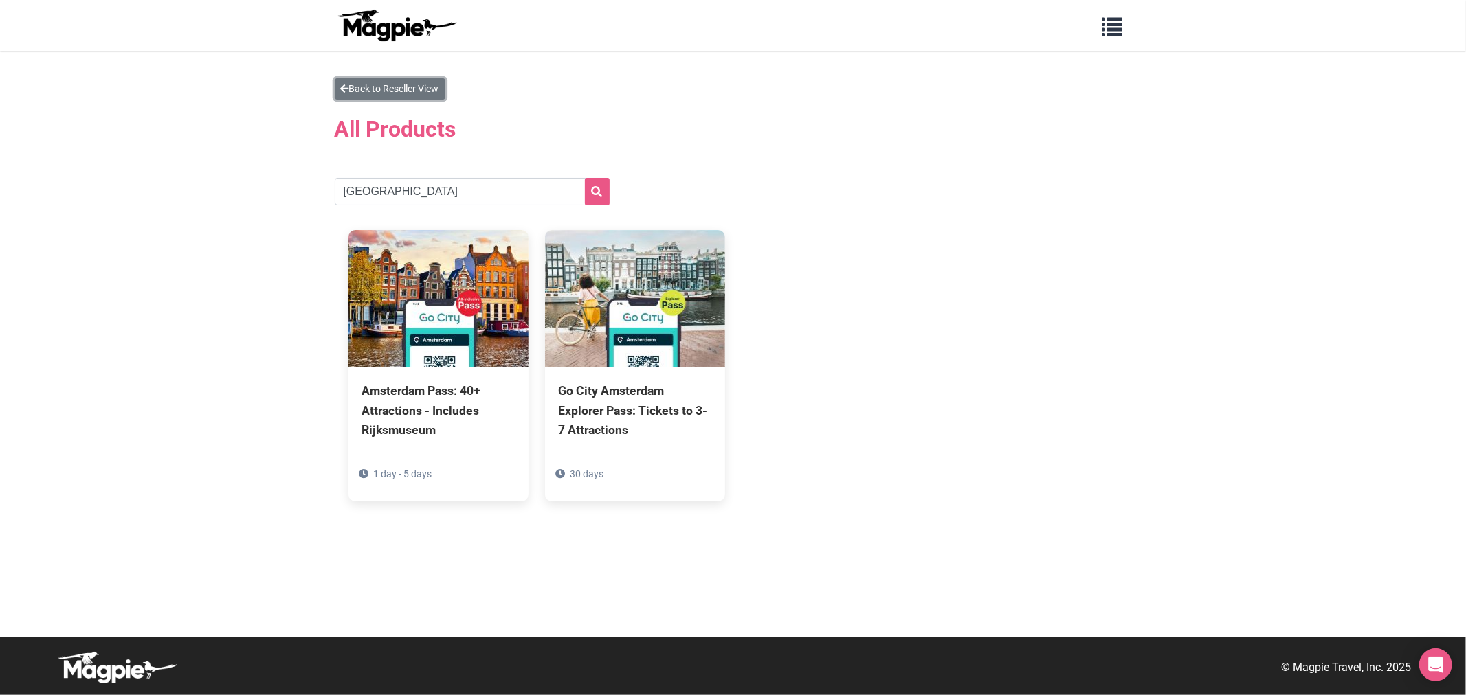
click at [430, 82] on link "Back to Reseller View" at bounding box center [390, 88] width 111 height 21
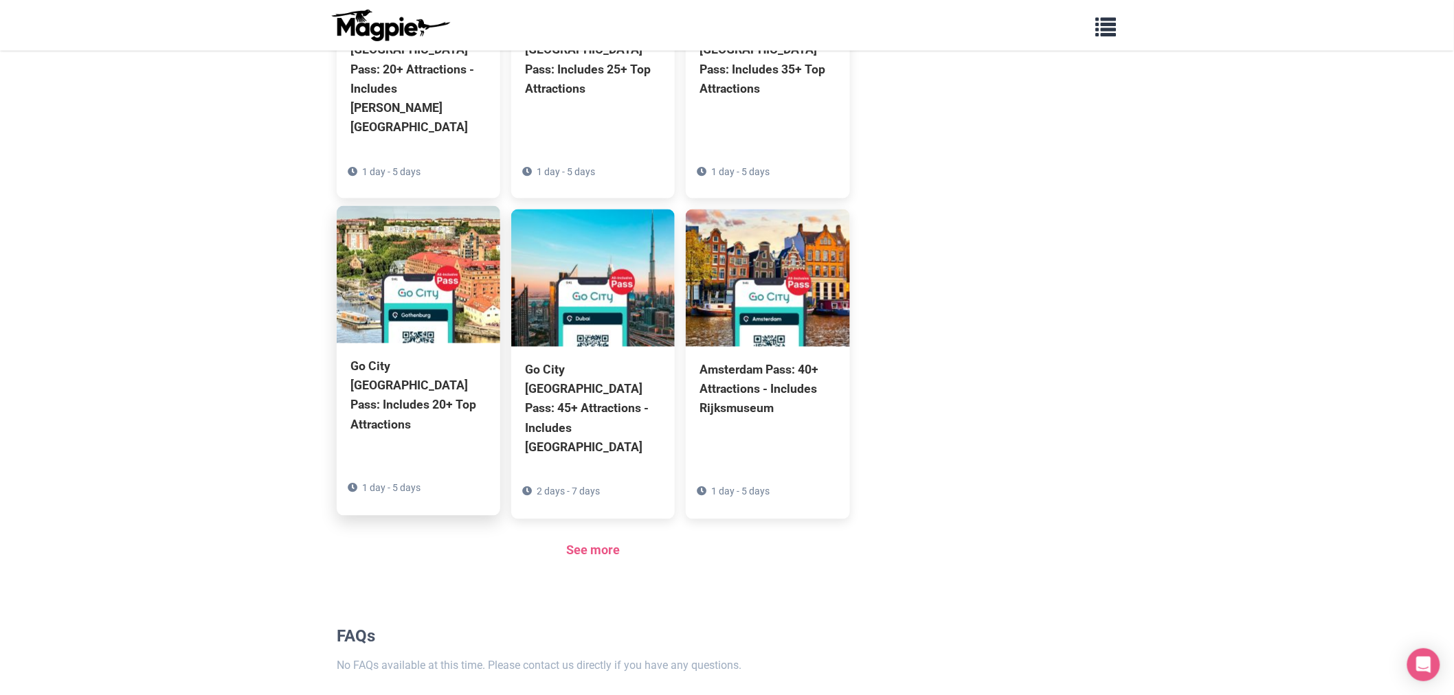
scroll to position [882, 0]
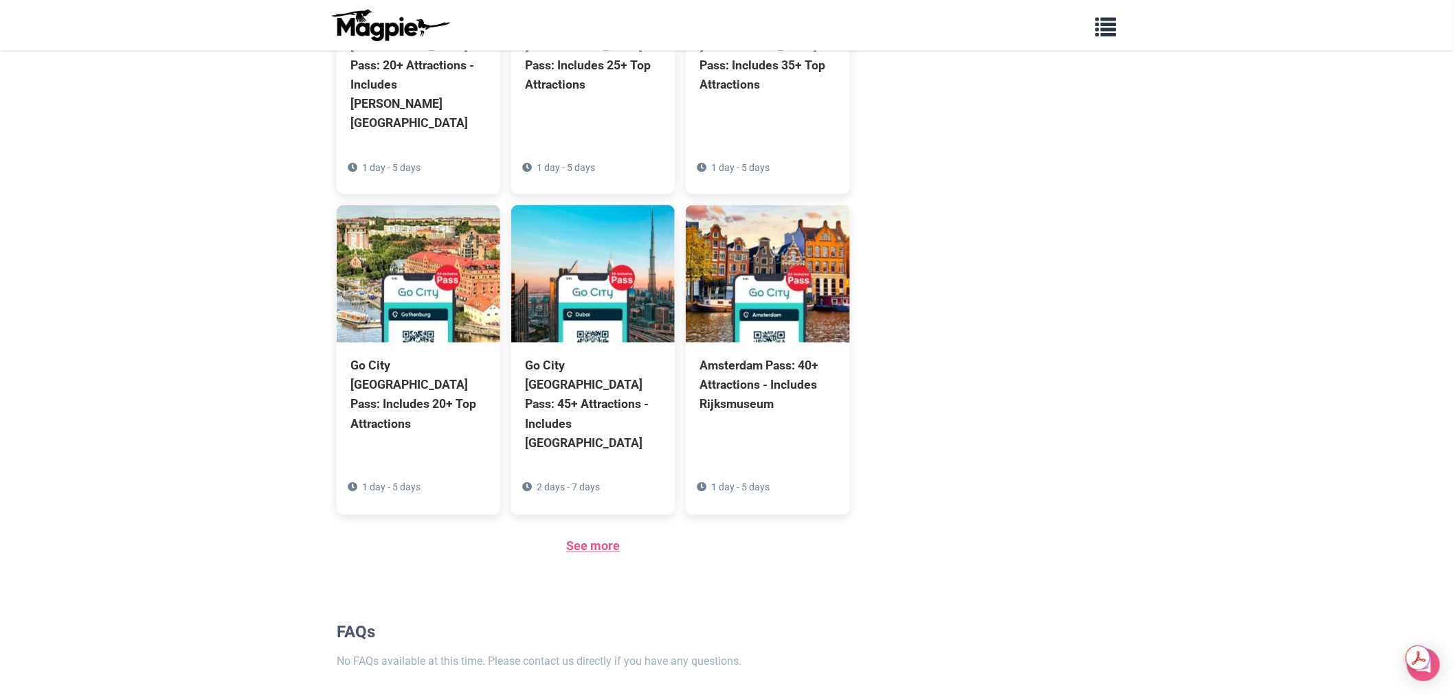
click at [586, 539] on link "See more" at bounding box center [593, 546] width 54 height 14
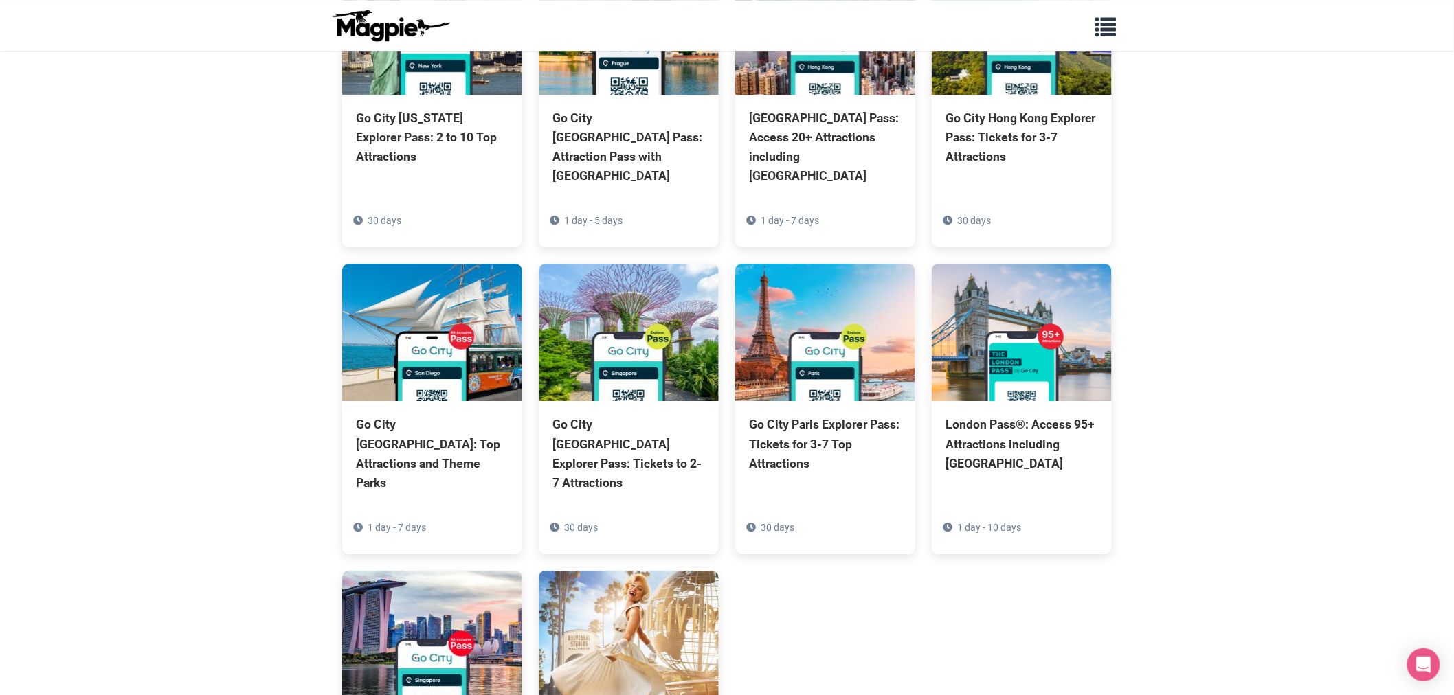
scroll to position [3931, 0]
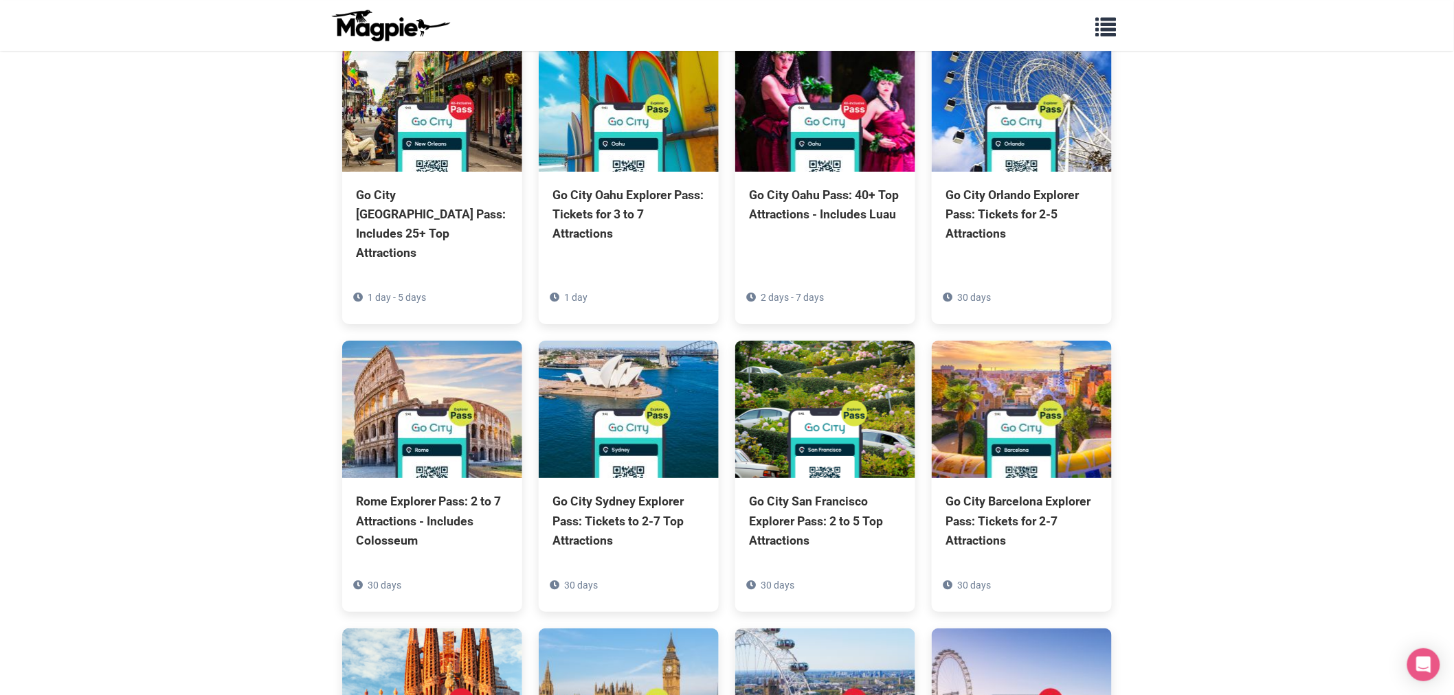
scroll to position [3494, 0]
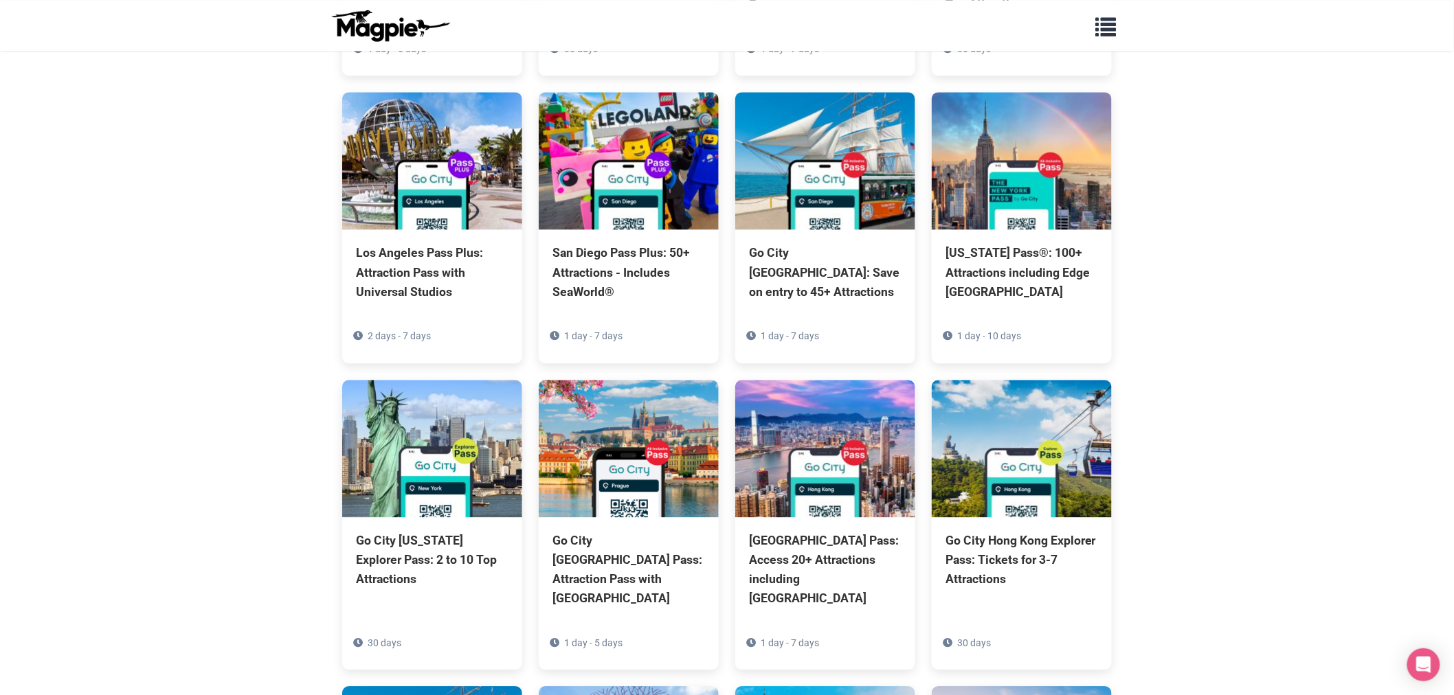
drag, startPoint x: 1253, startPoint y: 298, endPoint x: 1248, endPoint y: 287, distance: 12.0
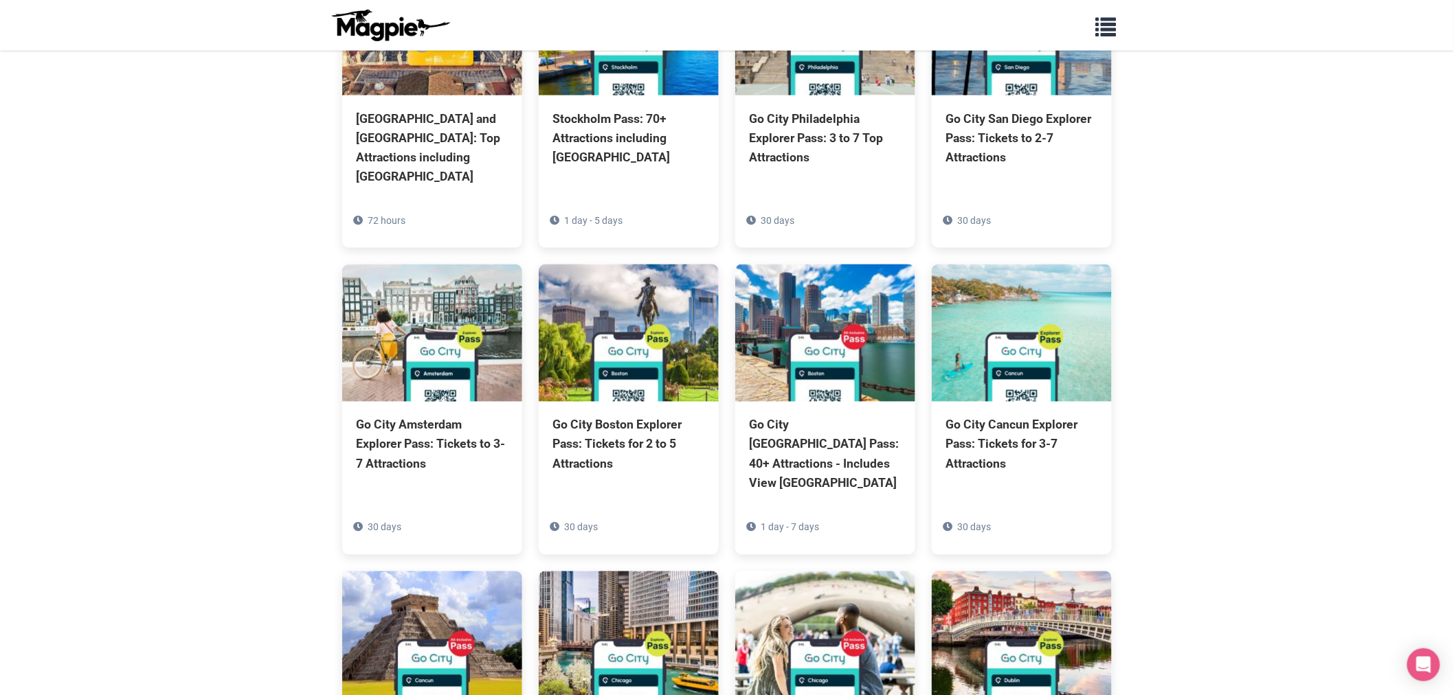
scroll to position [1482, 0]
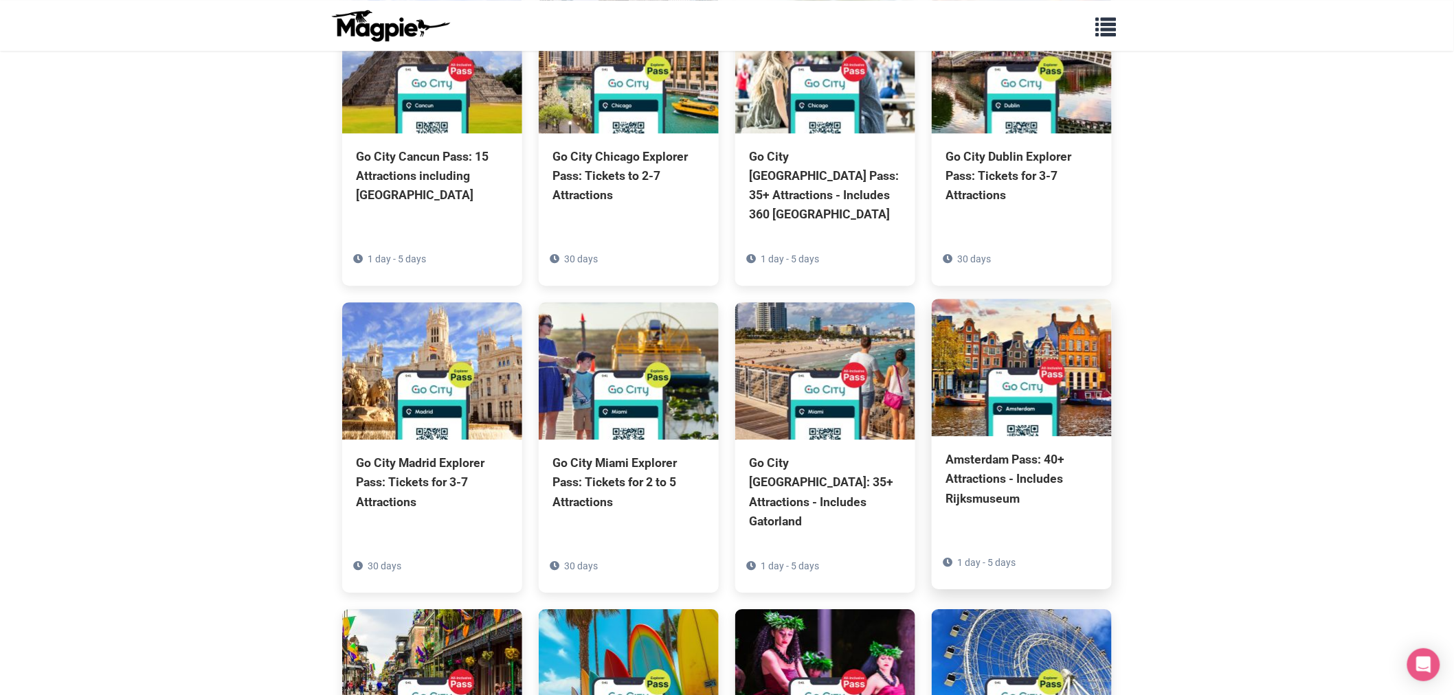
click at [981, 316] on img at bounding box center [1022, 367] width 180 height 137
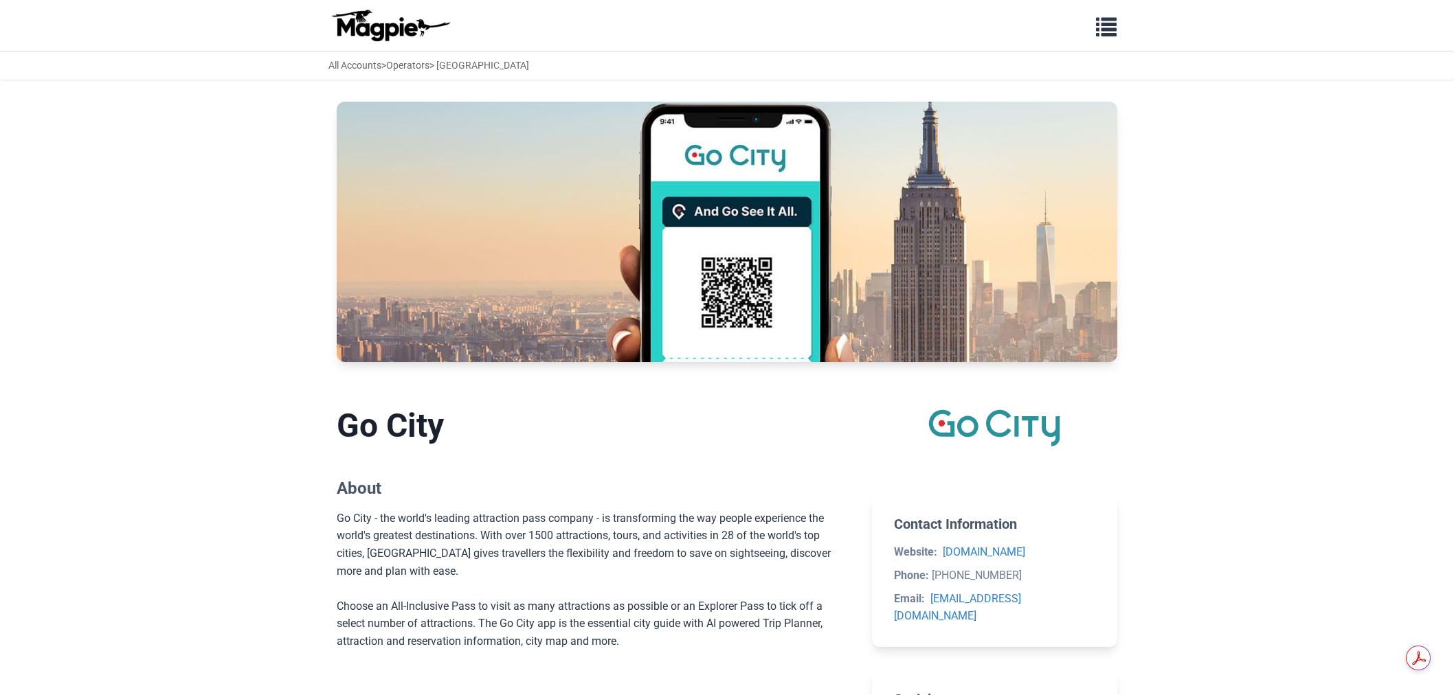
scroll to position [882, 0]
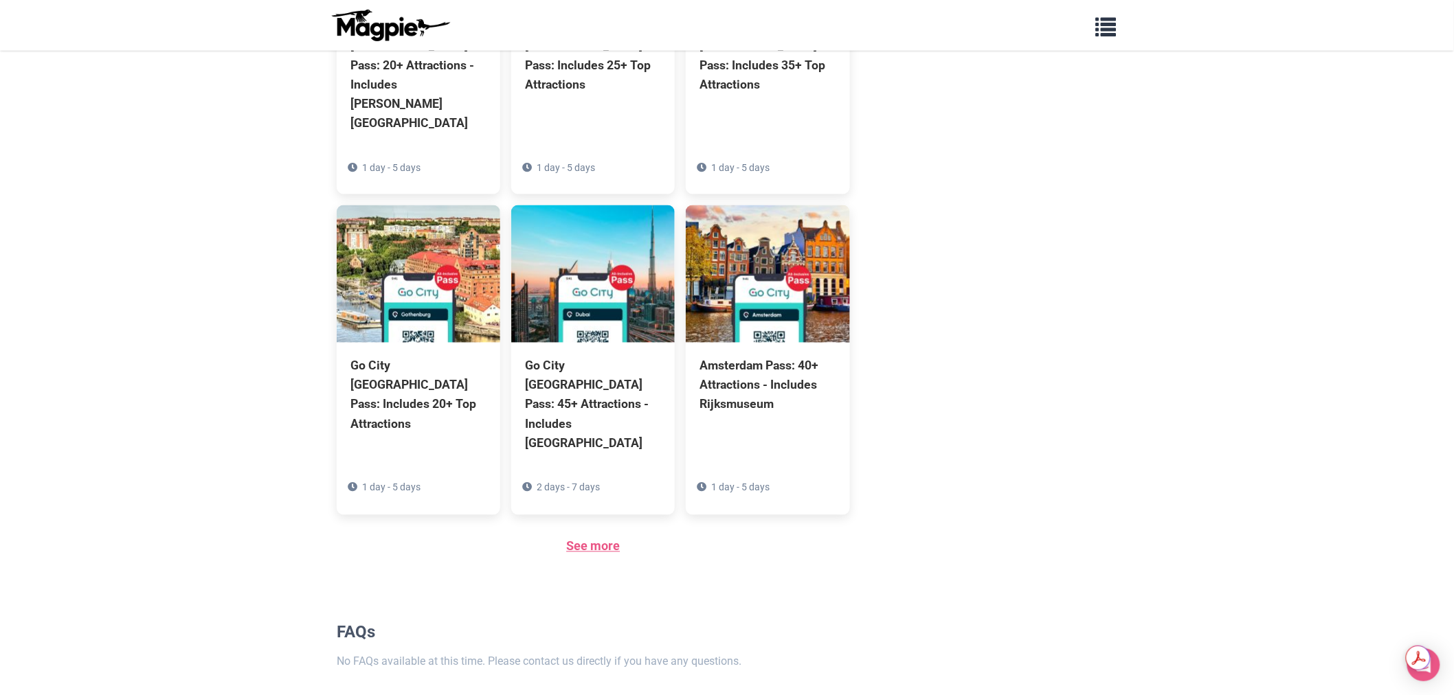
click at [619, 539] on link "See more" at bounding box center [593, 546] width 54 height 14
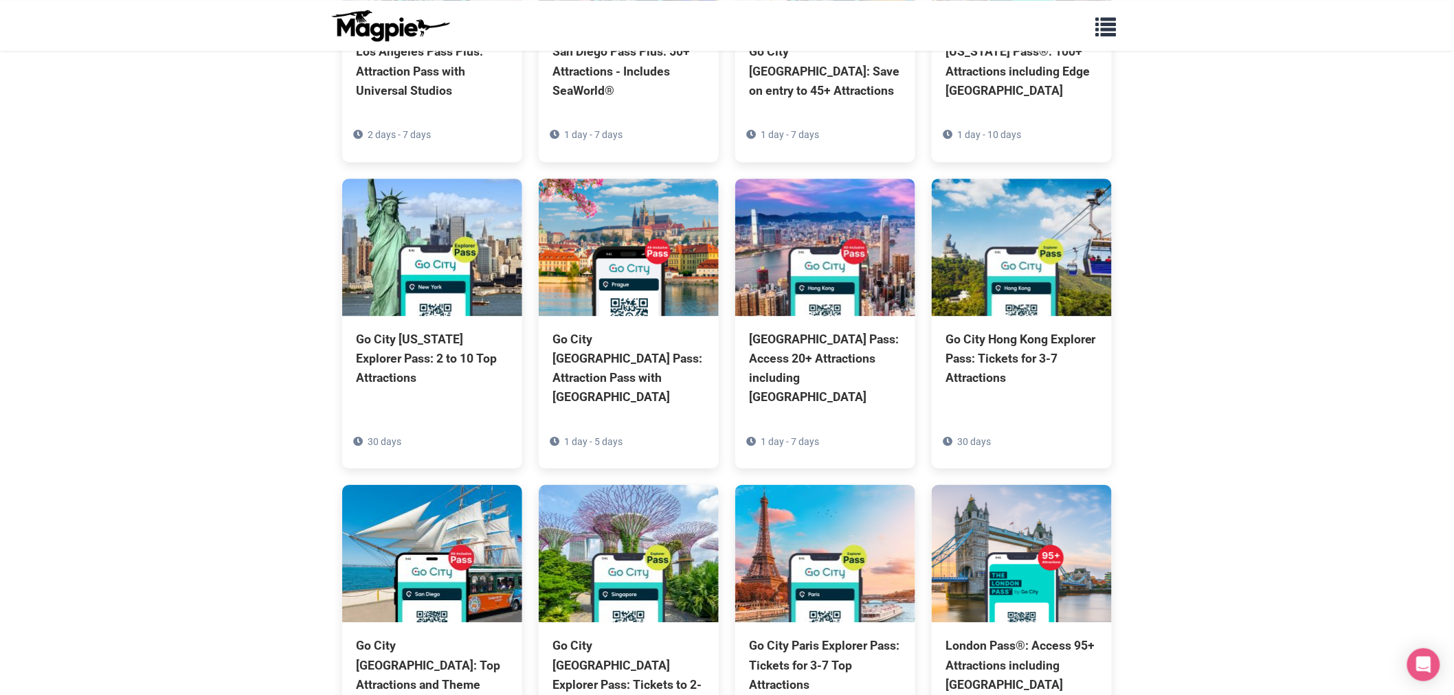
scroll to position [3931, 0]
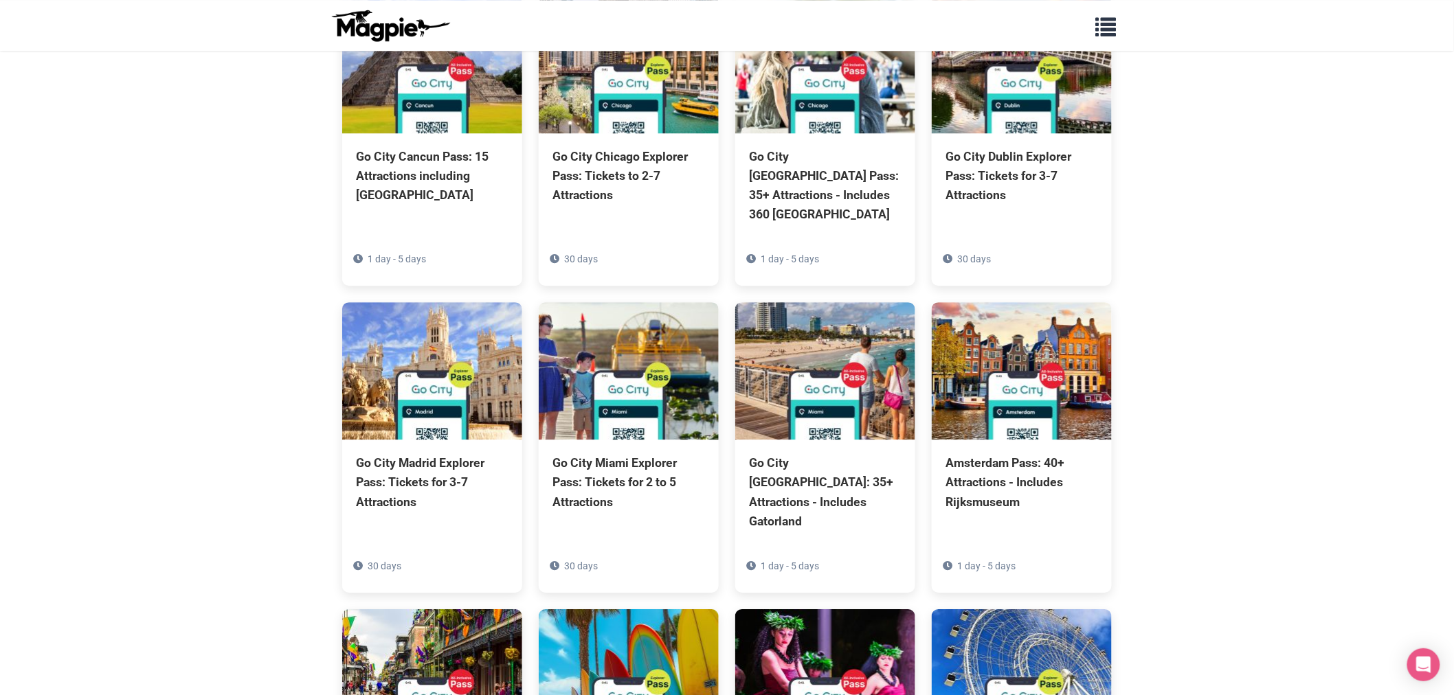
scroll to position [43, 0]
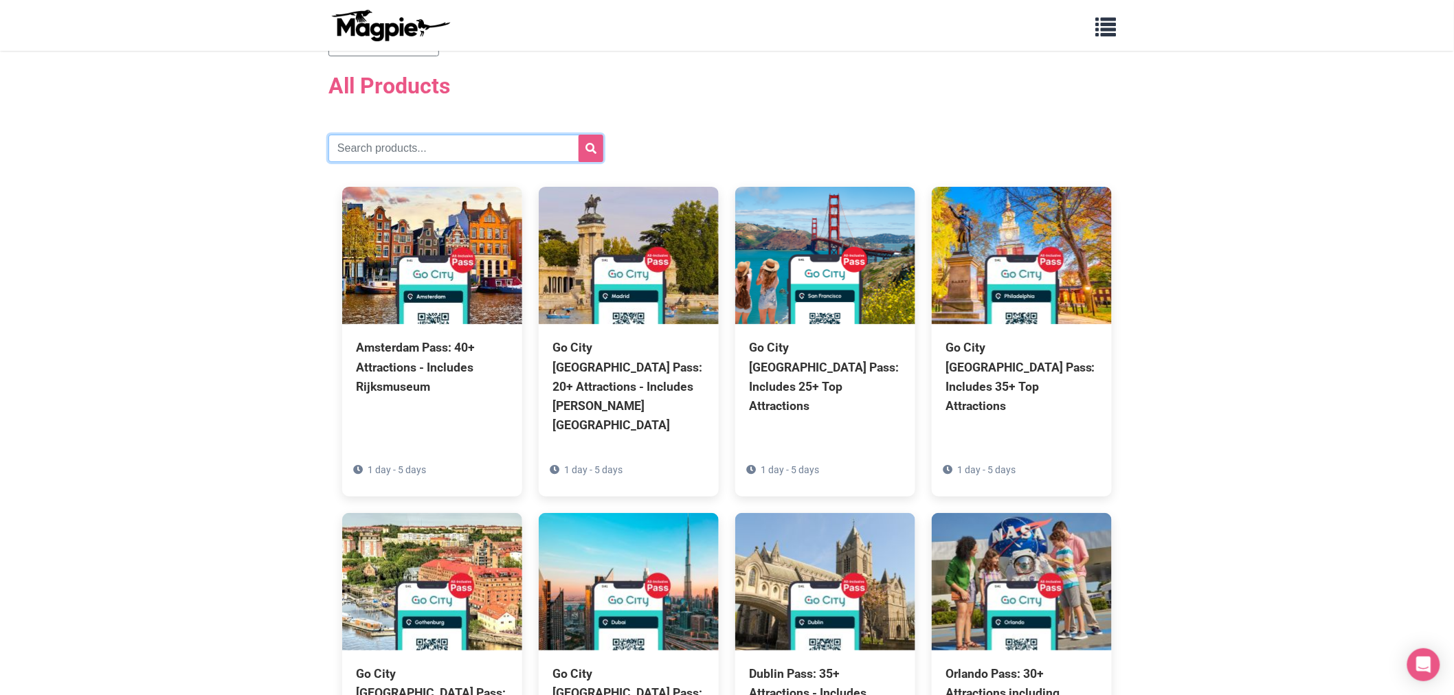
click at [375, 152] on input "text" at bounding box center [465, 148] width 275 height 27
type input "amsterdam"
click at [584, 152] on button "submit" at bounding box center [591, 148] width 25 height 27
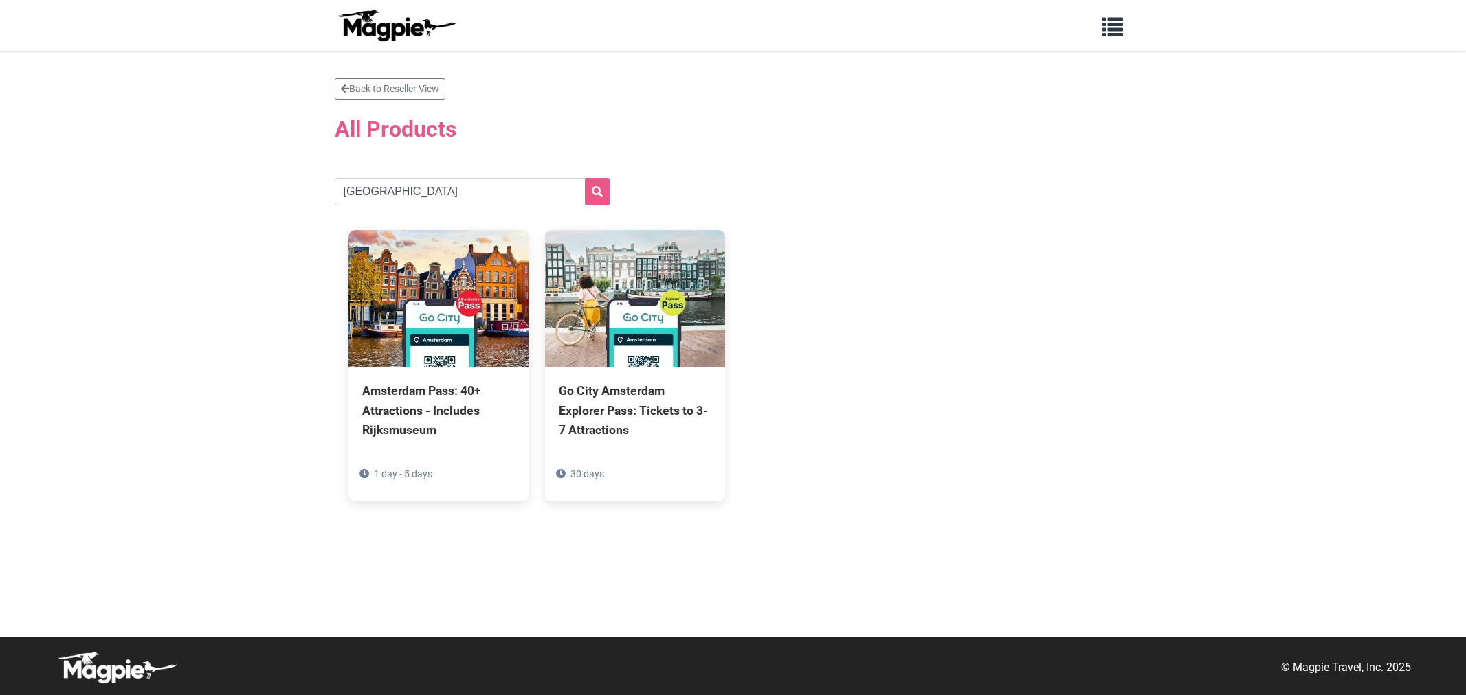
click at [408, 184] on input "amsterdam" at bounding box center [472, 191] width 275 height 27
type input "dubai"
click at [585, 178] on button "submit" at bounding box center [597, 191] width 25 height 27
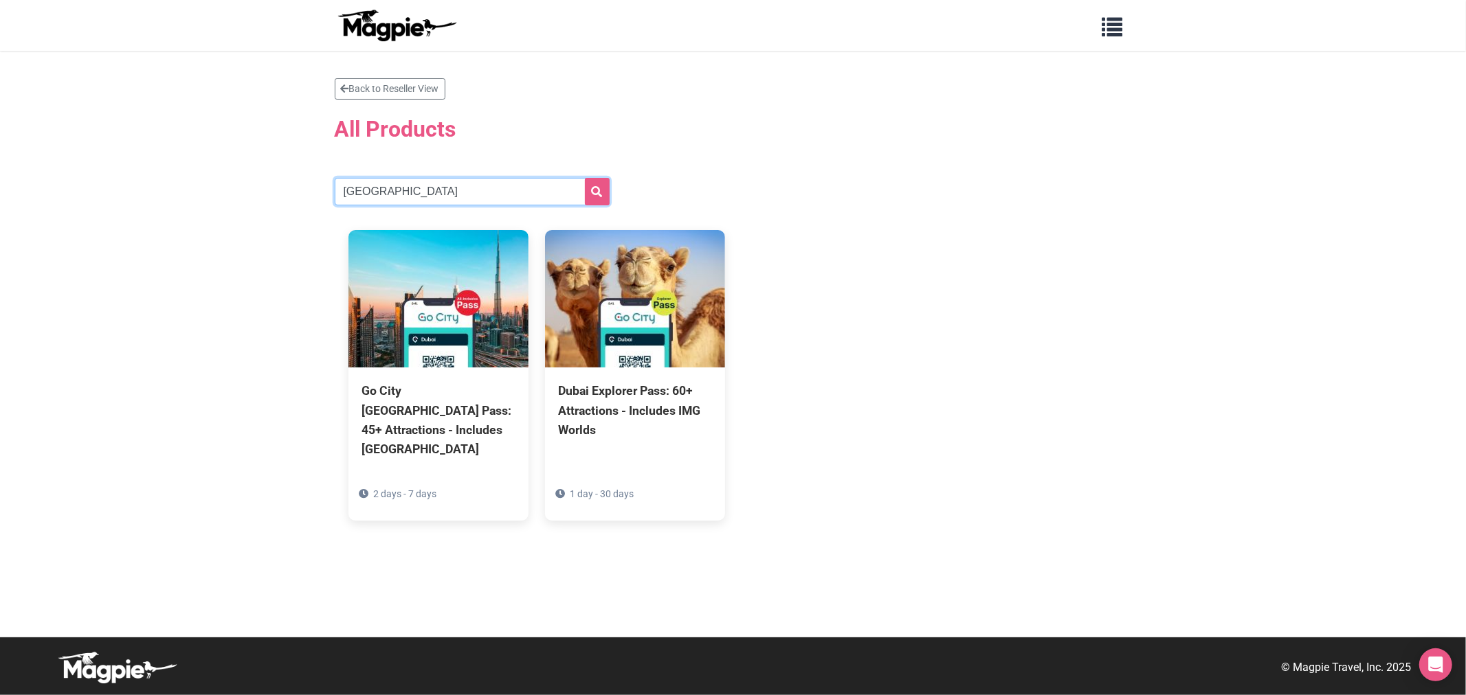
click at [421, 204] on input "[GEOGRAPHIC_DATA]" at bounding box center [472, 191] width 275 height 27
click at [585, 178] on button "submit" at bounding box center [597, 191] width 25 height 27
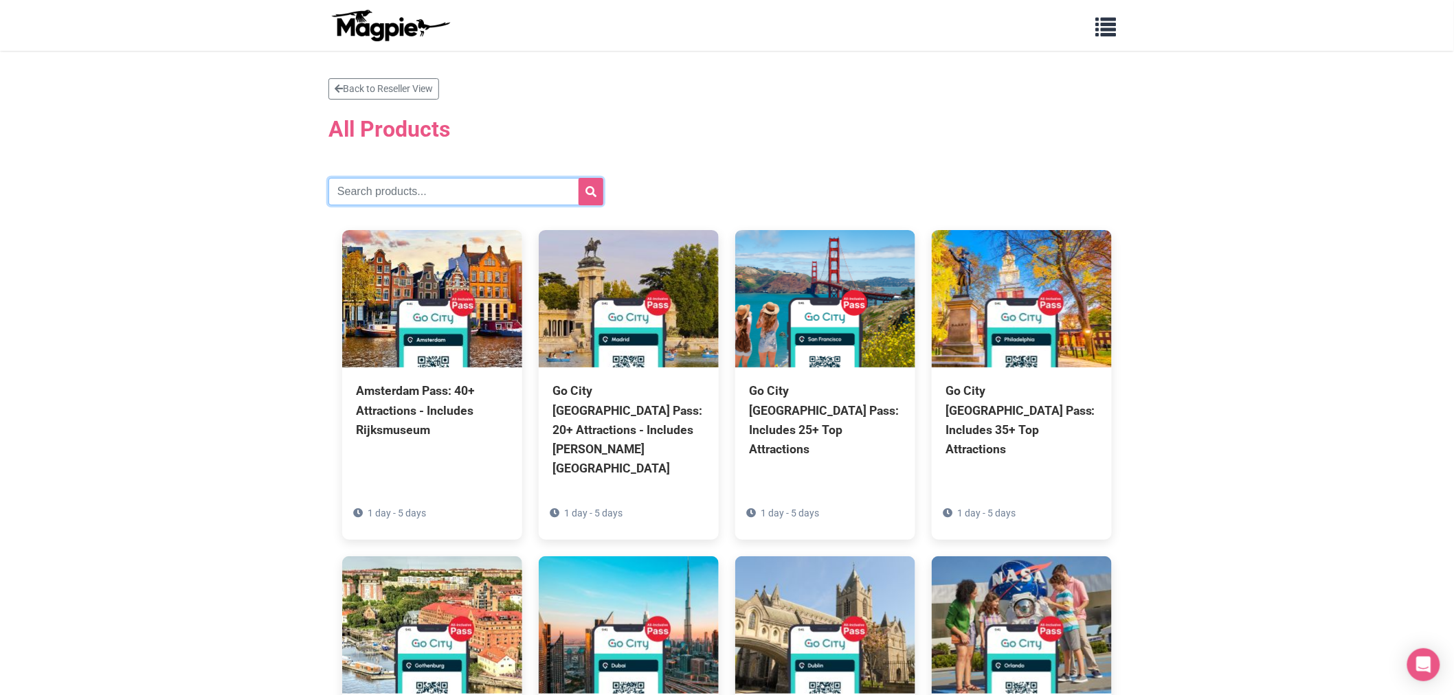
click at [444, 191] on input "text" at bounding box center [465, 191] width 275 height 27
type input "[GEOGRAPHIC_DATA]"
click at [579, 178] on button "submit" at bounding box center [591, 191] width 25 height 27
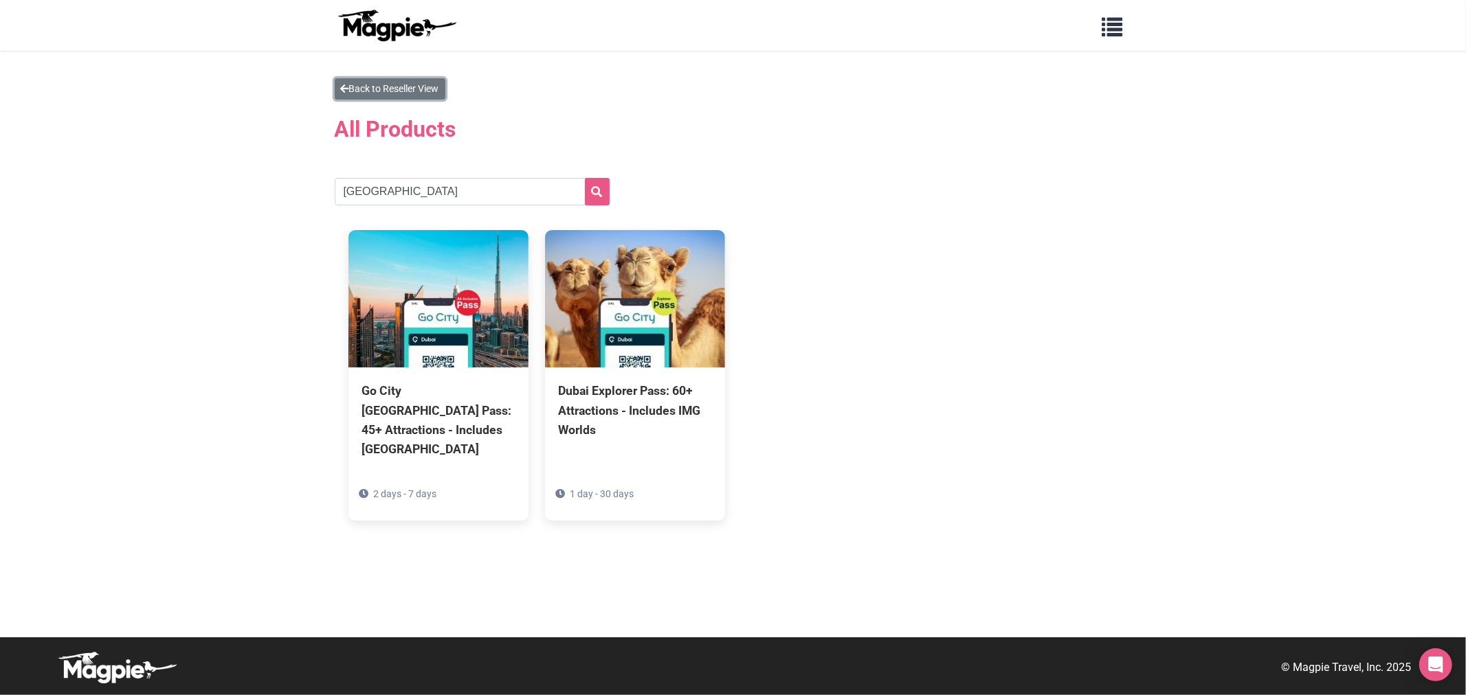
click at [361, 93] on link "Back to Reseller View" at bounding box center [390, 88] width 111 height 21
